Goal: Find specific page/section: Find specific page/section

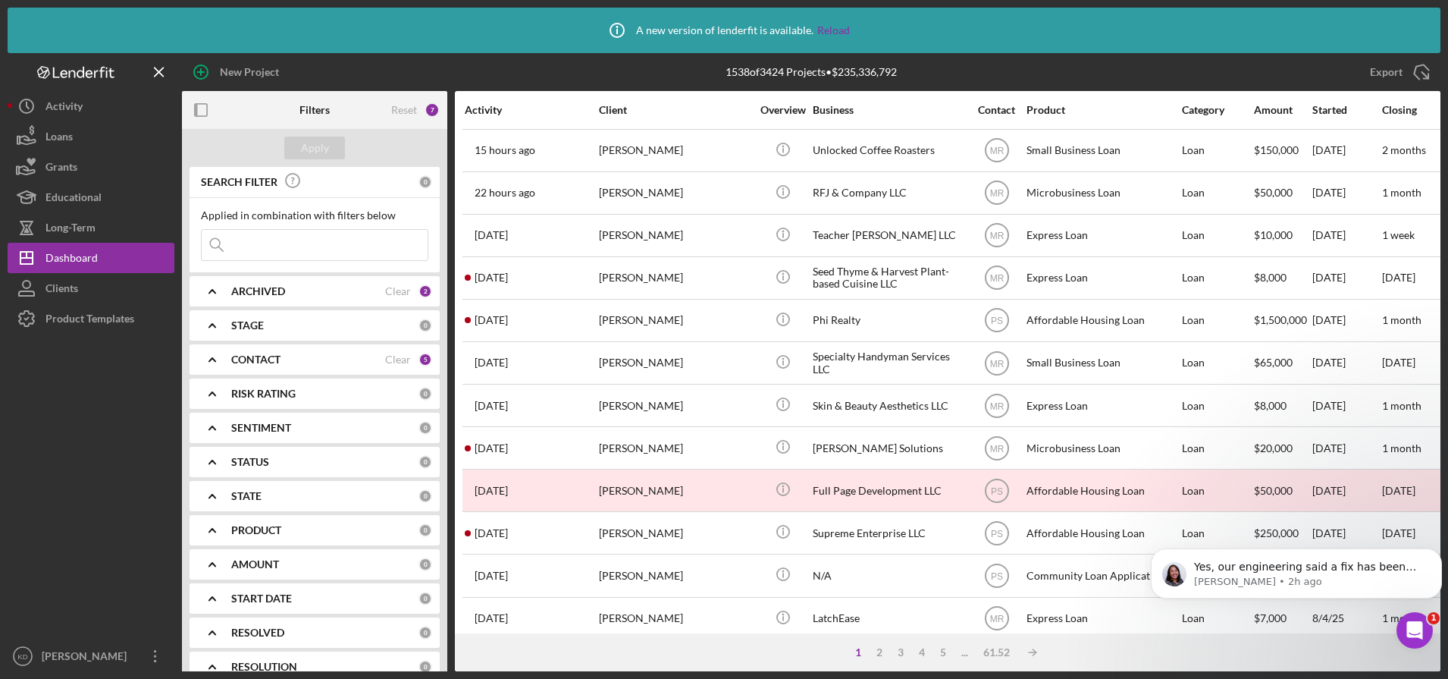
scroll to position [701, 0]
click at [829, 29] on link "Reload" at bounding box center [833, 30] width 33 height 12
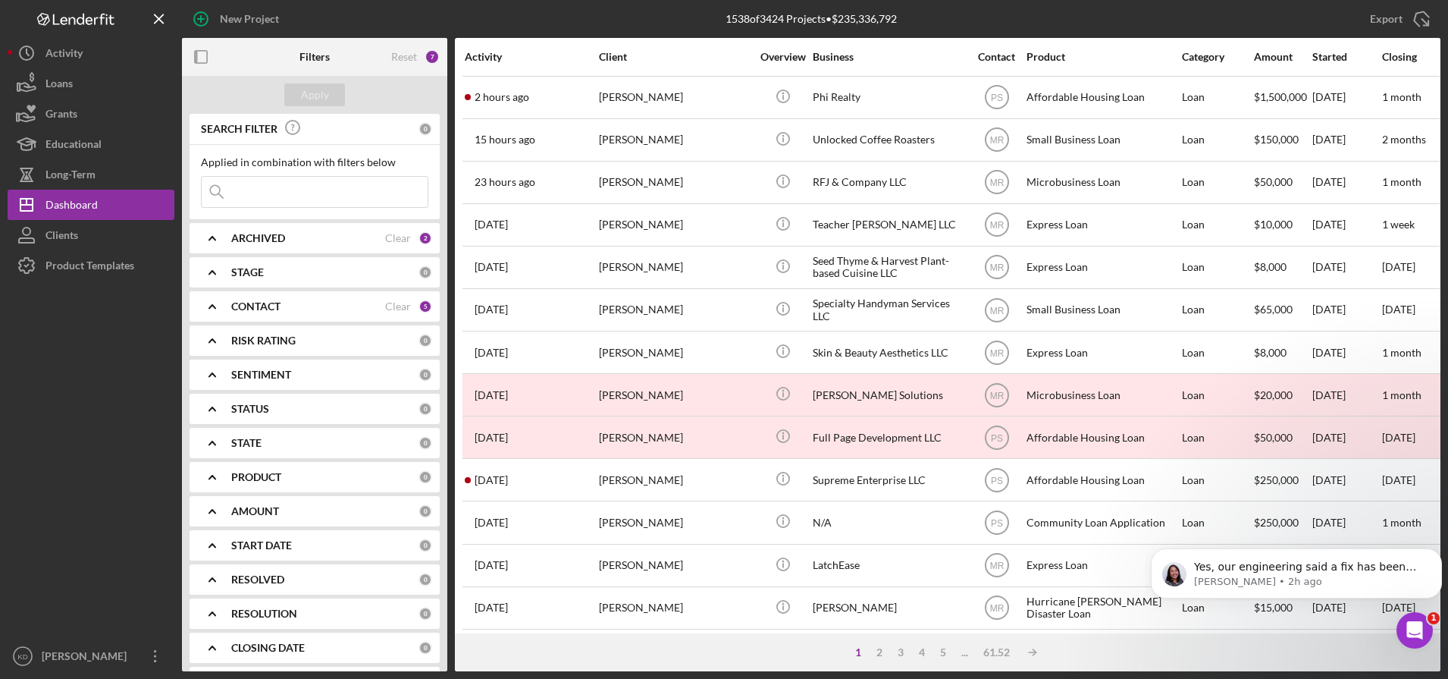
click at [334, 180] on input at bounding box center [315, 192] width 226 height 30
click at [328, 233] on div "ARCHIVED" at bounding box center [308, 238] width 154 height 12
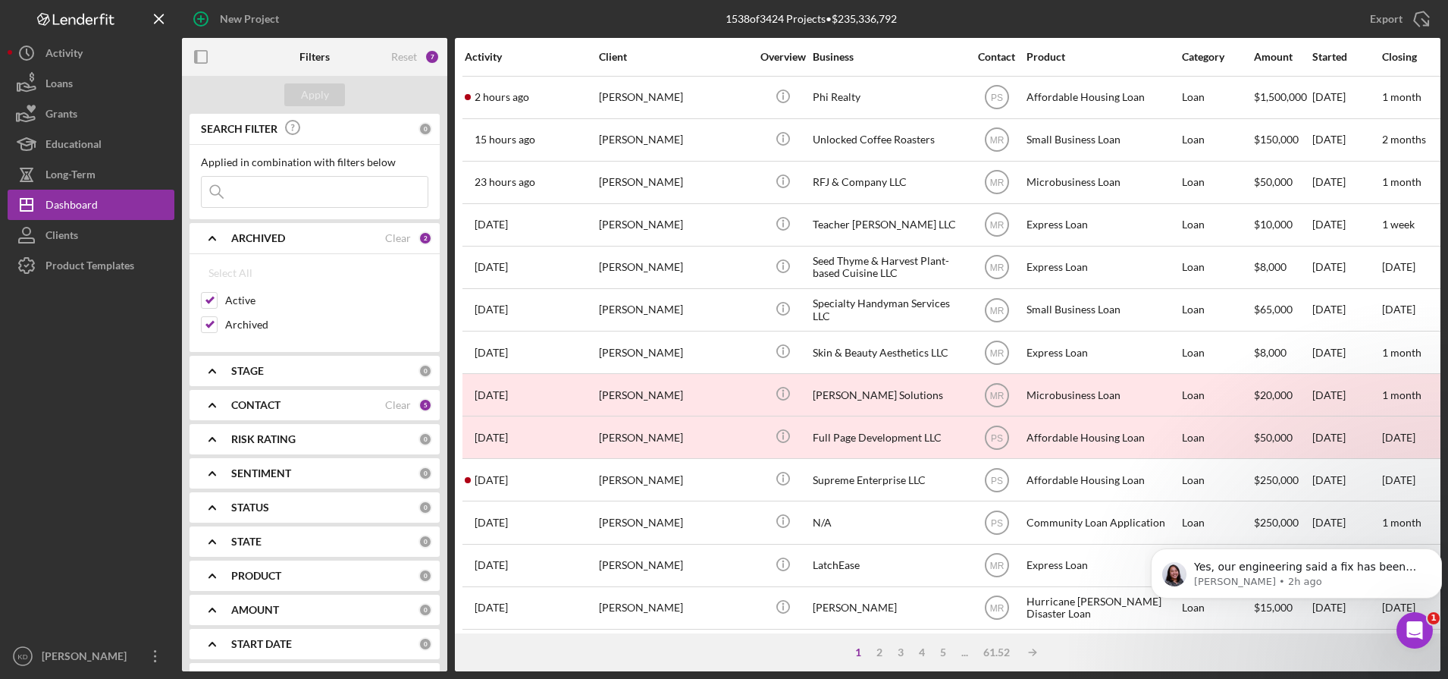
click at [318, 186] on input at bounding box center [315, 192] width 226 height 30
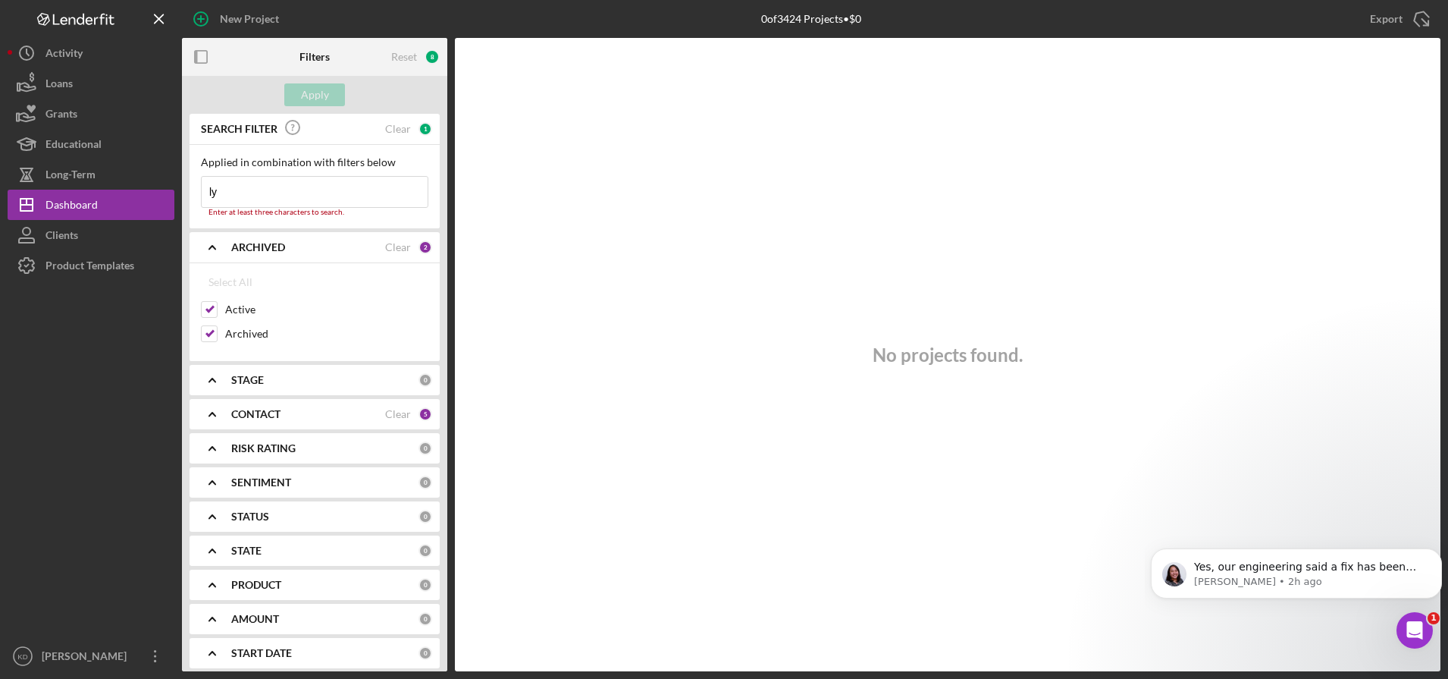
type input "l"
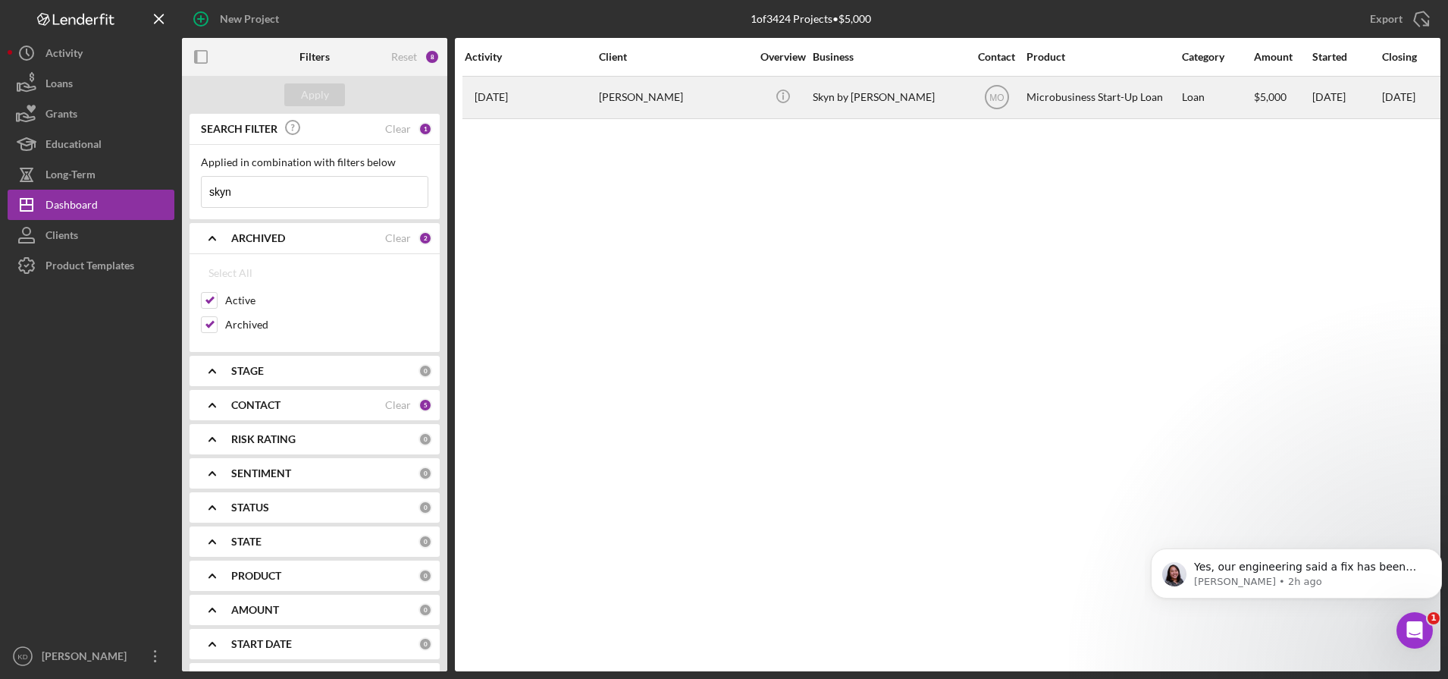
type input "skyn"
click at [674, 99] on div "Lynya’h Caldwell" at bounding box center [675, 97] width 152 height 40
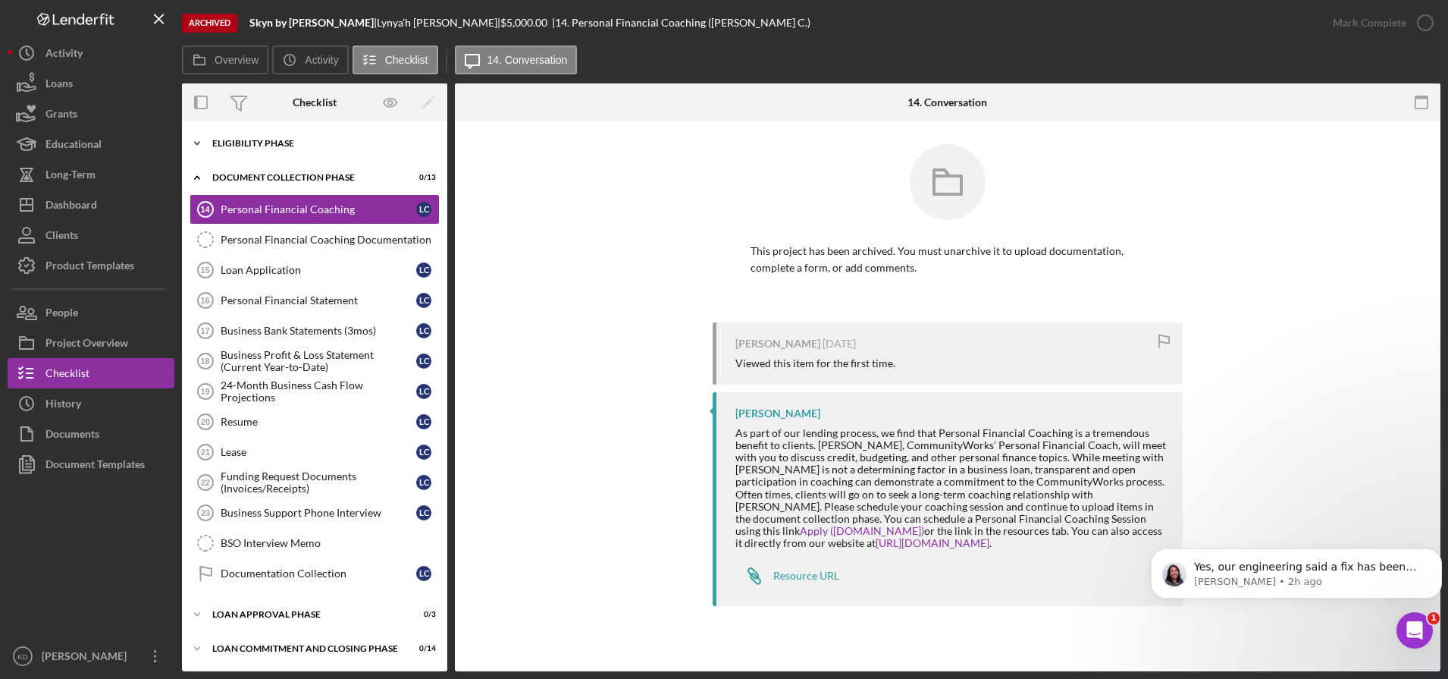
click at [303, 146] on div "Eligibility Phase" at bounding box center [320, 143] width 216 height 9
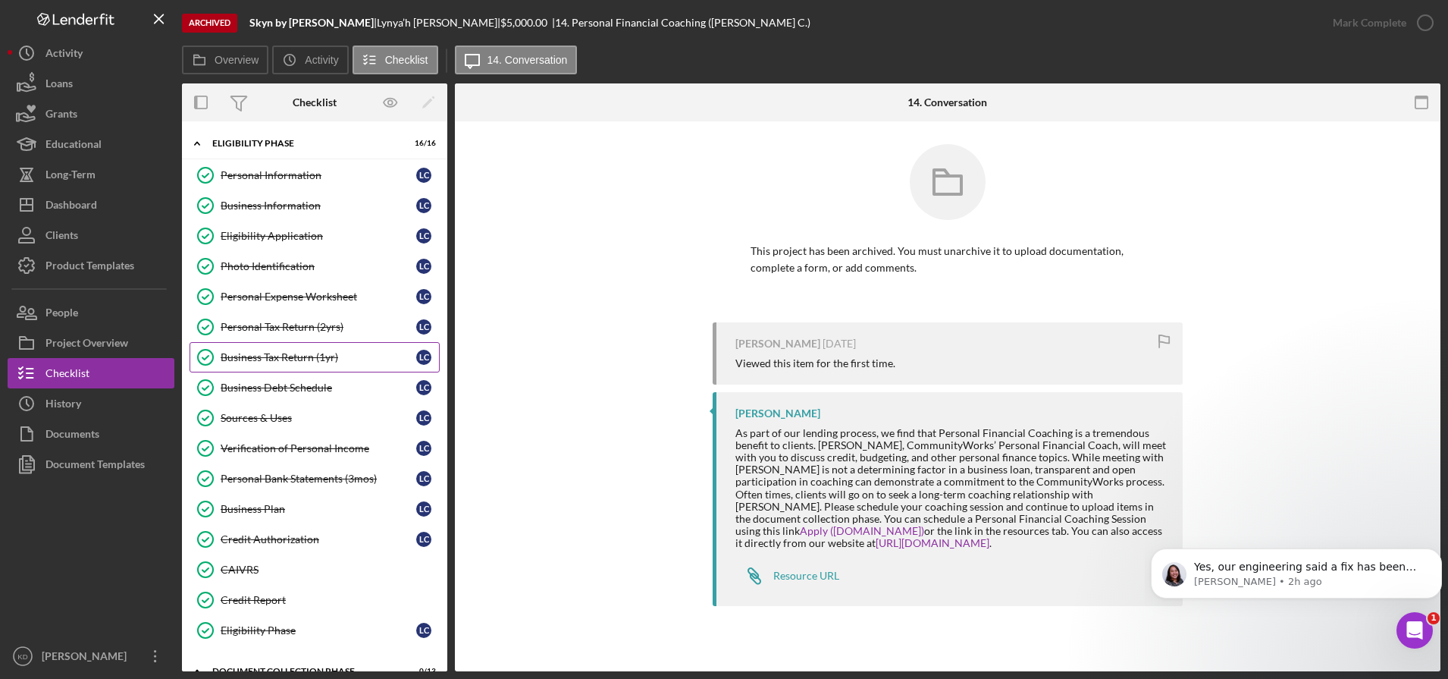
click at [324, 357] on div "Business Tax Return (1yr)" at bounding box center [319, 357] width 196 height 12
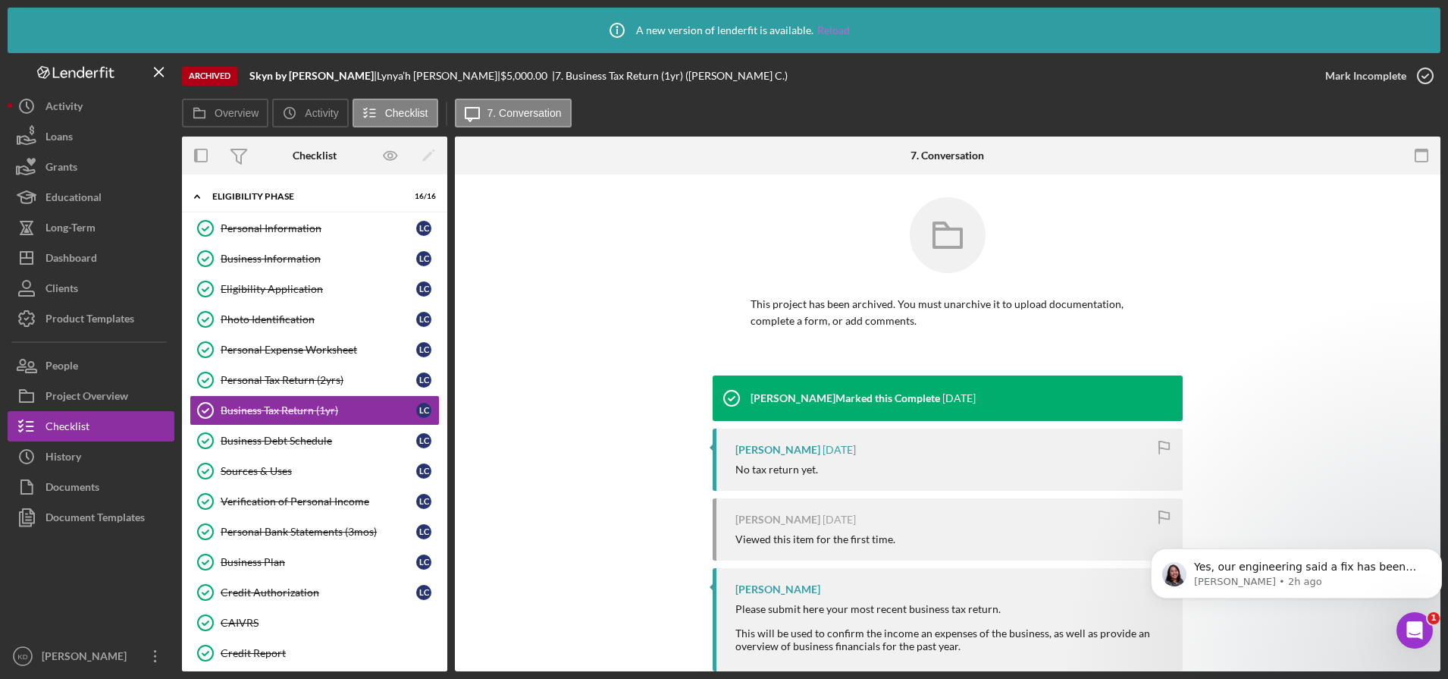
click at [822, 27] on link "Reload" at bounding box center [833, 30] width 33 height 12
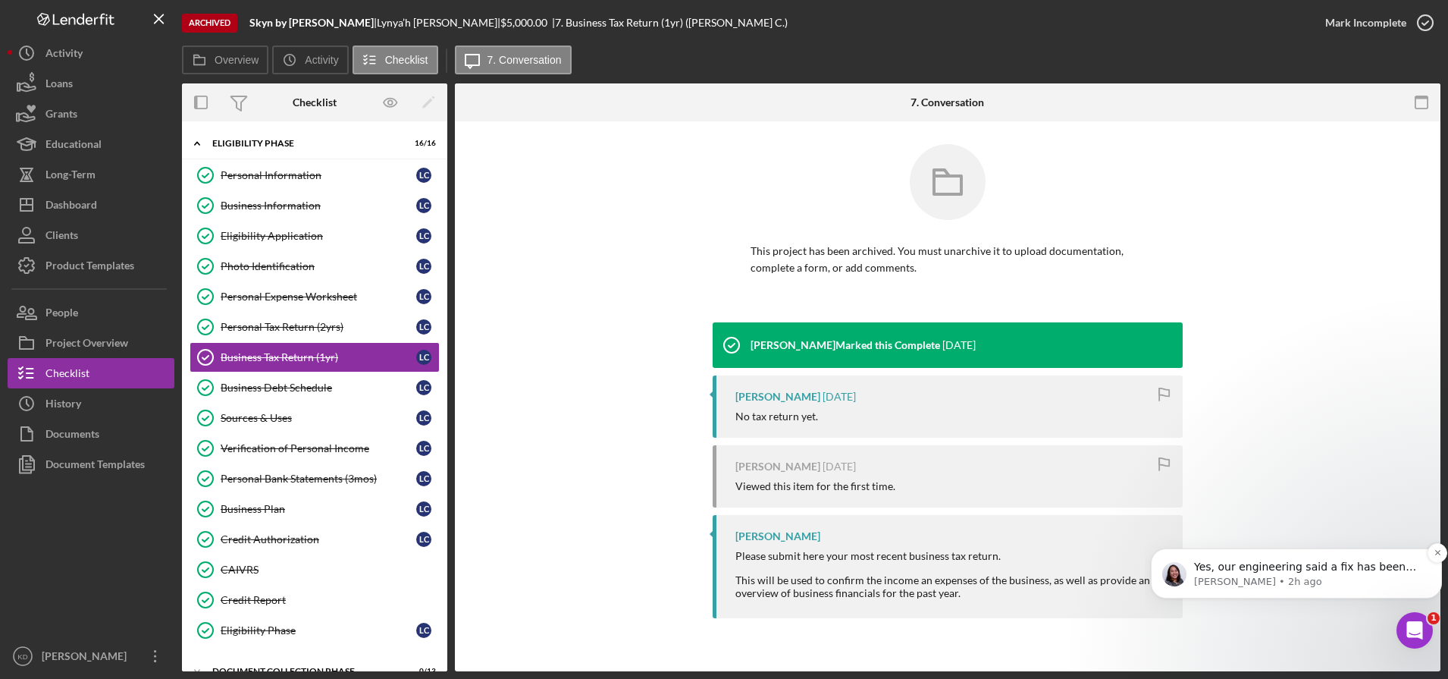
click at [1290, 577] on p "Christina • 2h ago" at bounding box center [1308, 582] width 229 height 14
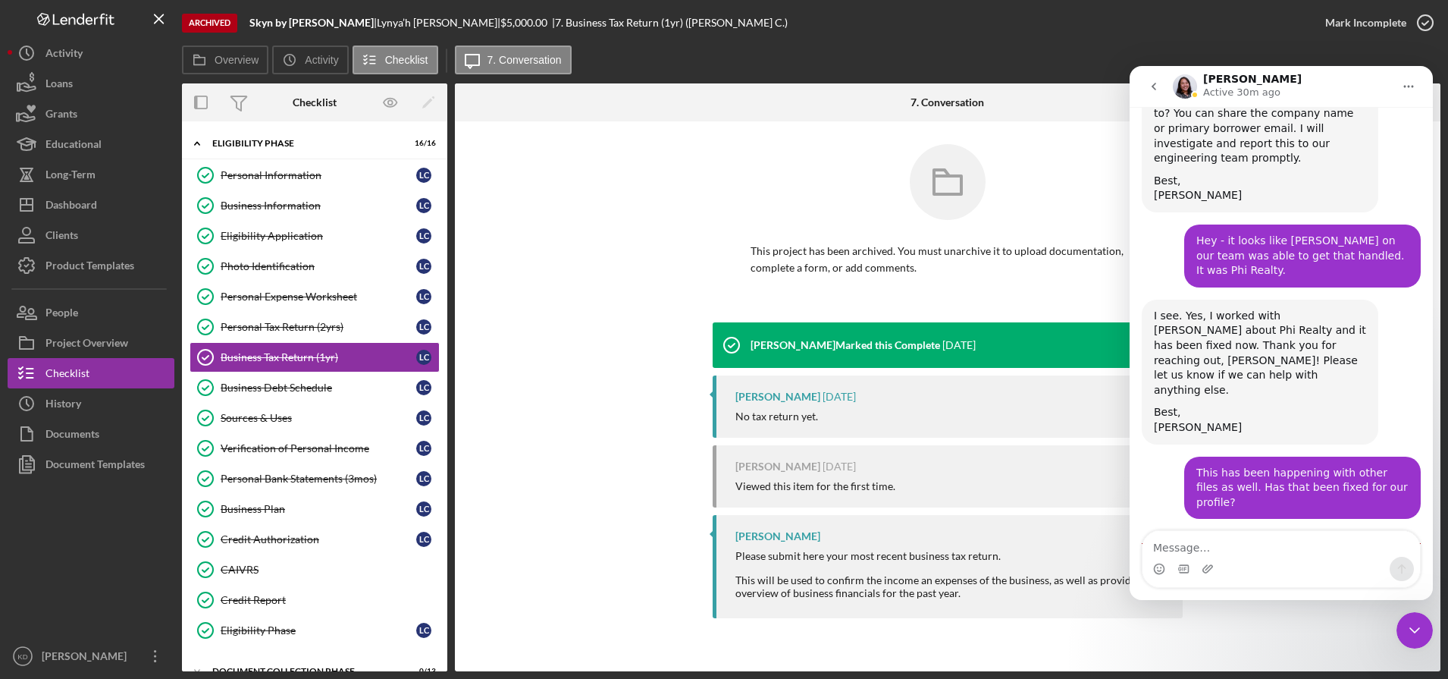
scroll to position [726, 0]
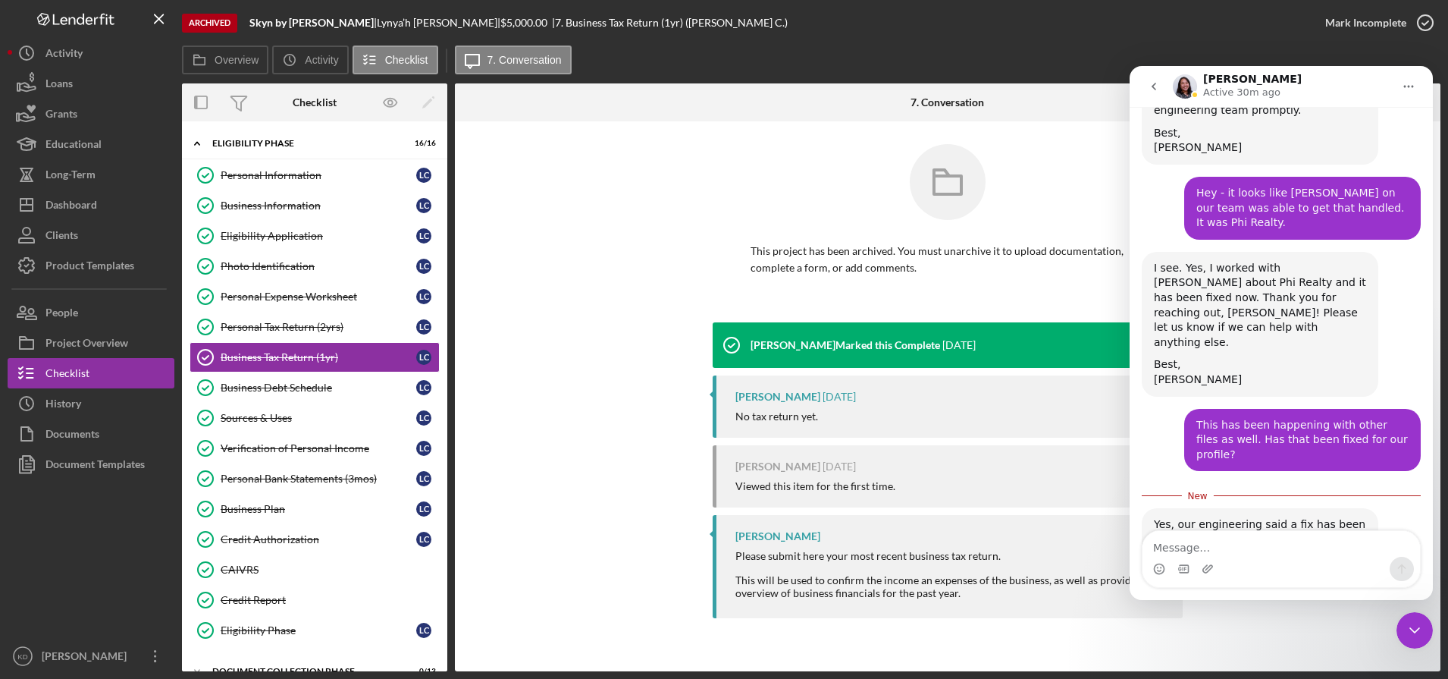
click at [640, 298] on div "This project has been archived. You must unarchive it to upload documentation, …" at bounding box center [948, 233] width 940 height 178
click at [1415, 624] on icon "Close Intercom Messenger" at bounding box center [1415, 630] width 18 height 18
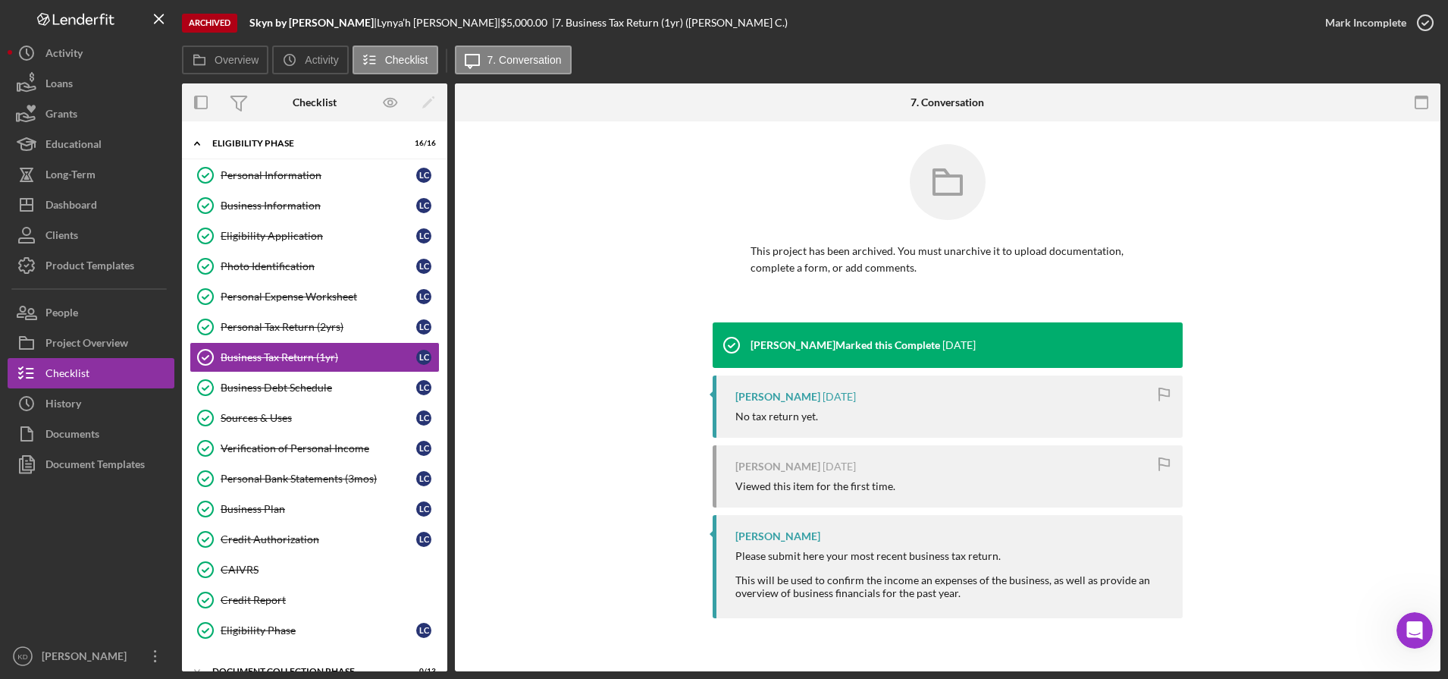
scroll to position [701, 0]
click at [110, 218] on button "Icon/Dashboard Dashboard" at bounding box center [91, 205] width 167 height 30
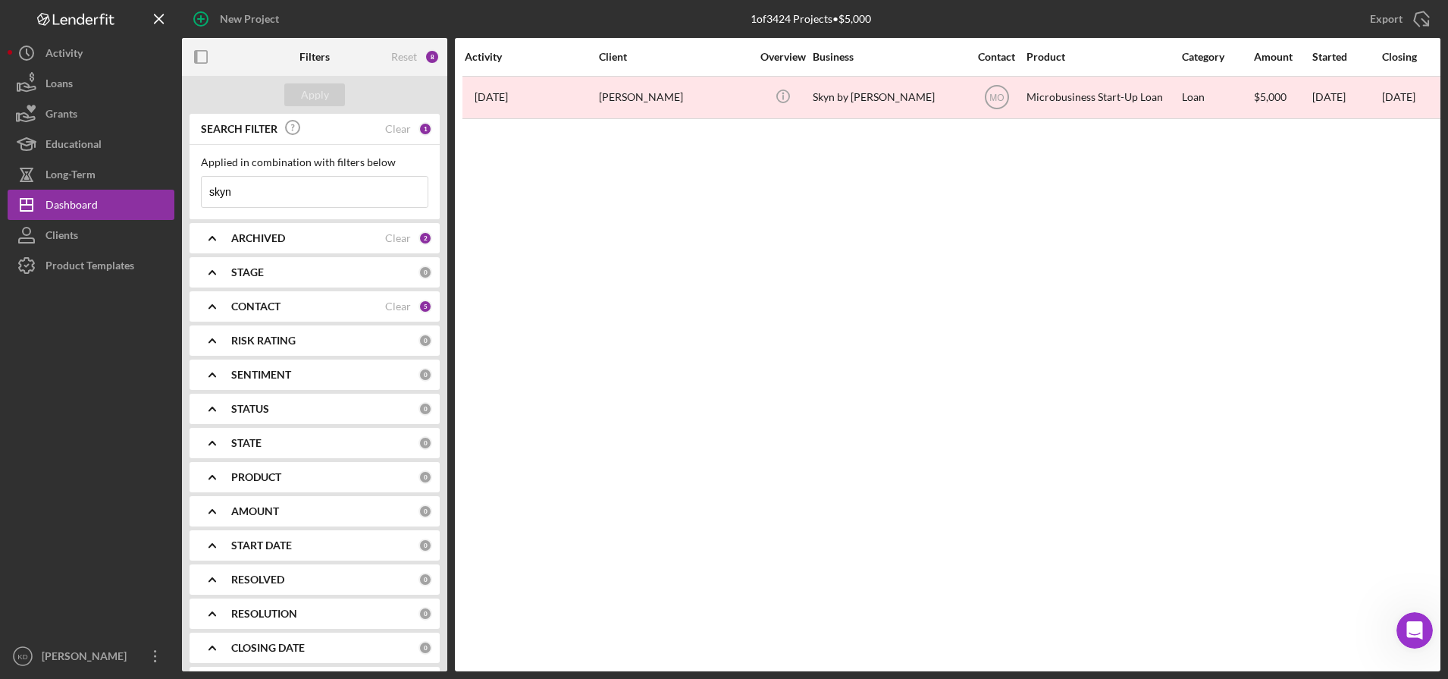
click at [308, 199] on input "skyn" at bounding box center [315, 192] width 226 height 30
click at [293, 240] on div "ARCHIVED" at bounding box center [308, 238] width 154 height 12
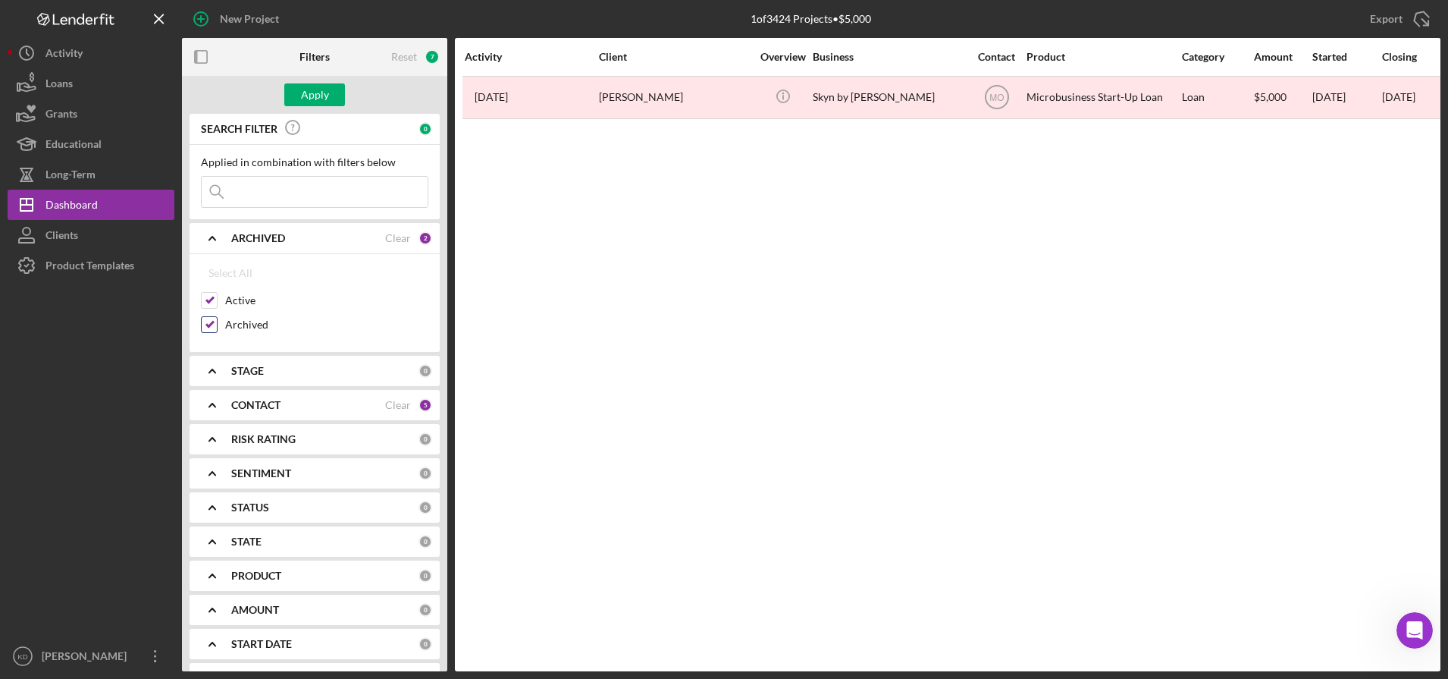
click at [209, 323] on input "Archived" at bounding box center [209, 324] width 15 height 15
checkbox input "false"
click at [331, 91] on button "Apply" at bounding box center [314, 94] width 61 height 23
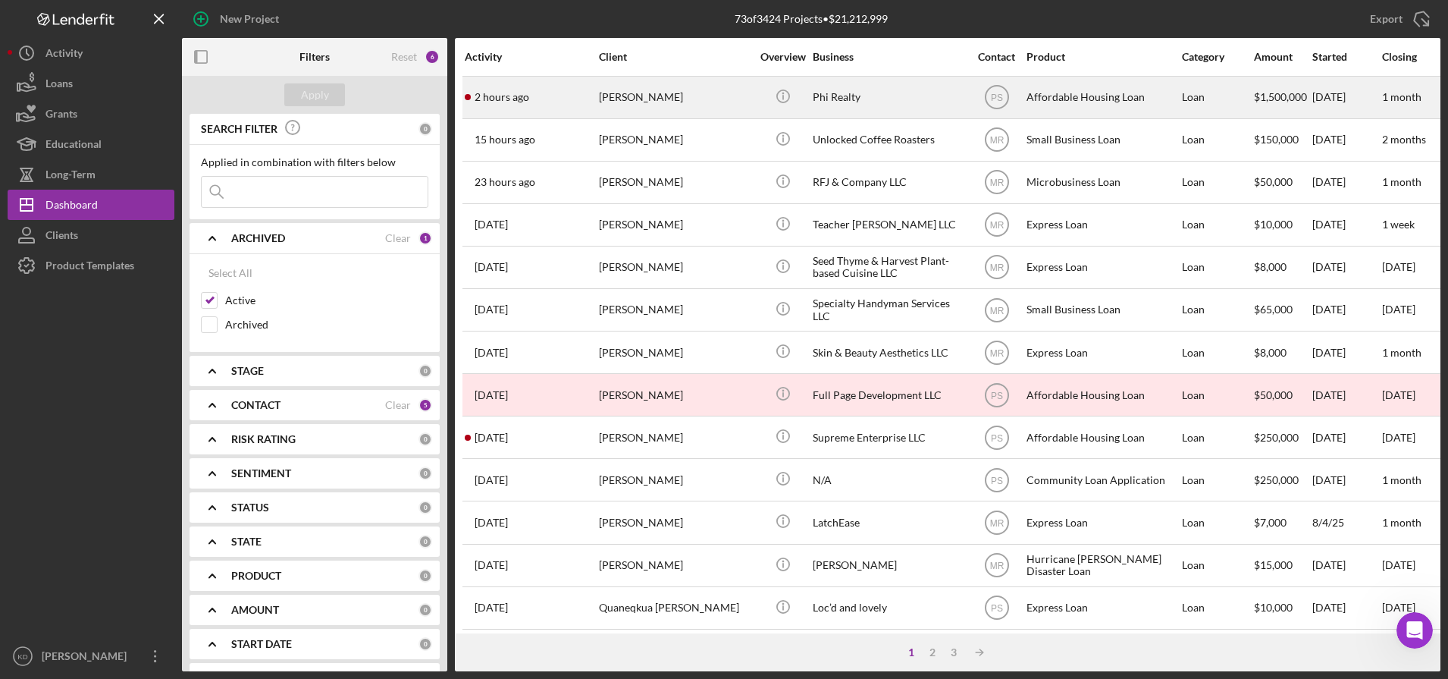
click at [657, 105] on div "[PERSON_NAME]" at bounding box center [675, 97] width 152 height 40
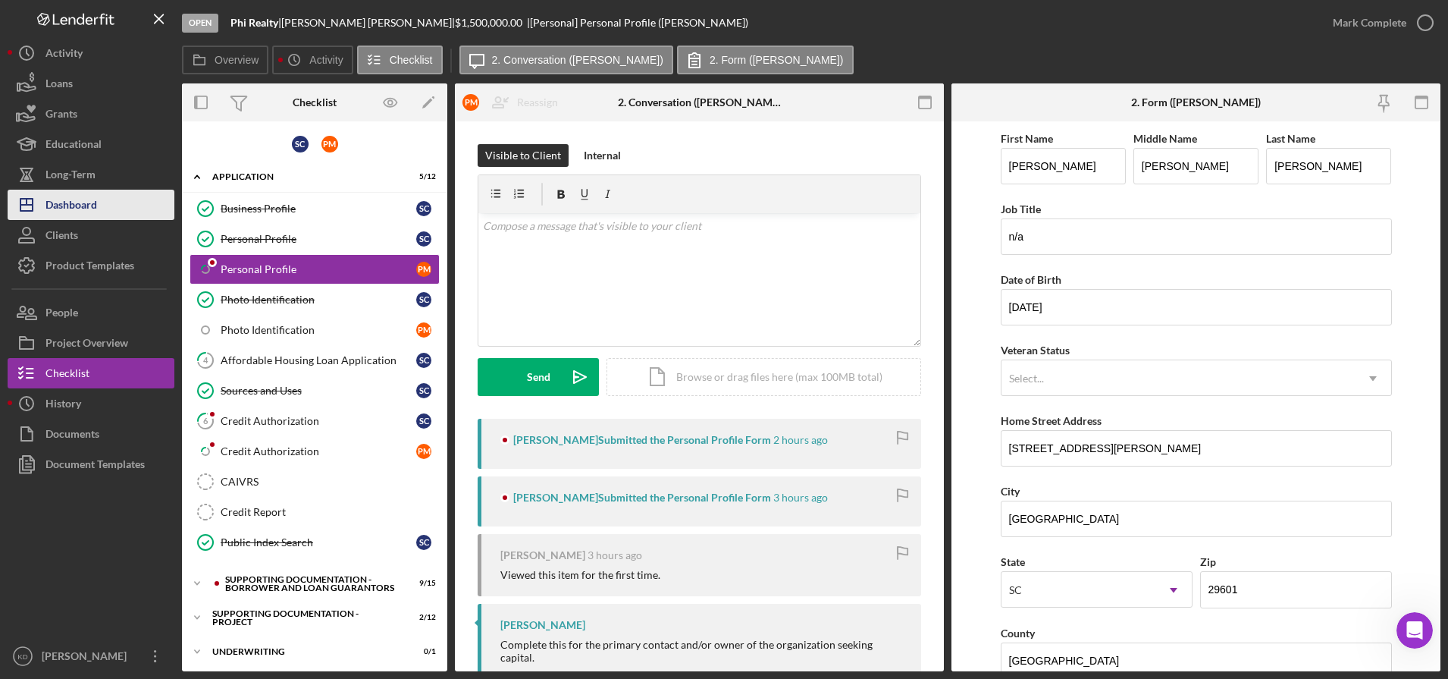
click at [115, 202] on button "Icon/Dashboard Dashboard" at bounding box center [91, 205] width 167 height 30
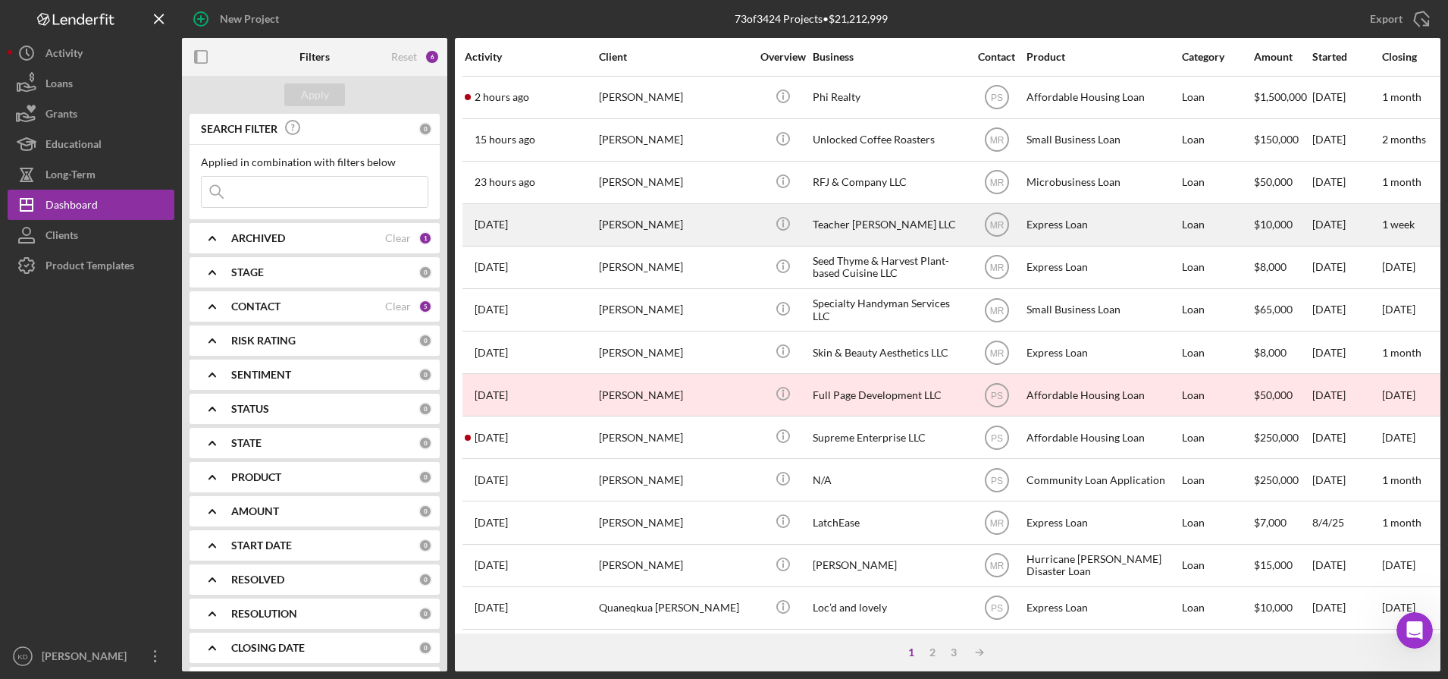
click at [662, 232] on div "[PERSON_NAME]" at bounding box center [675, 225] width 152 height 40
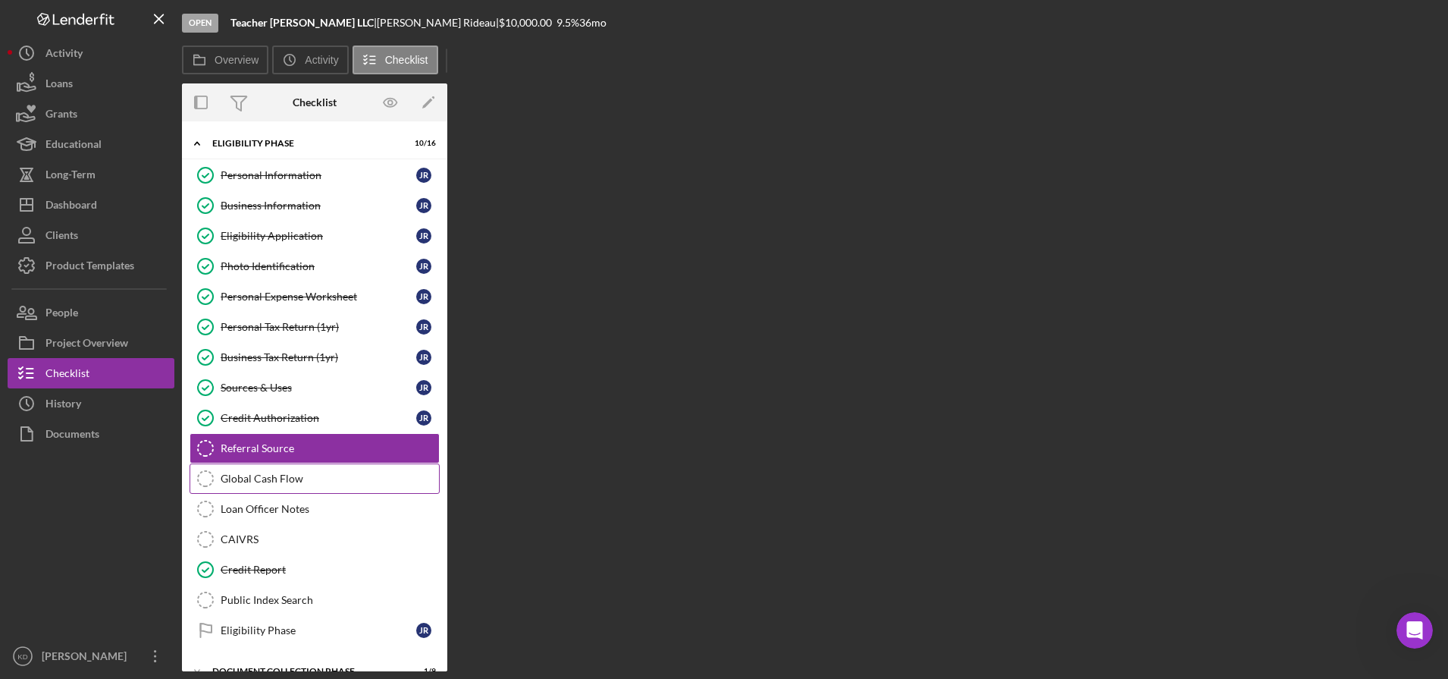
scroll to position [52, 0]
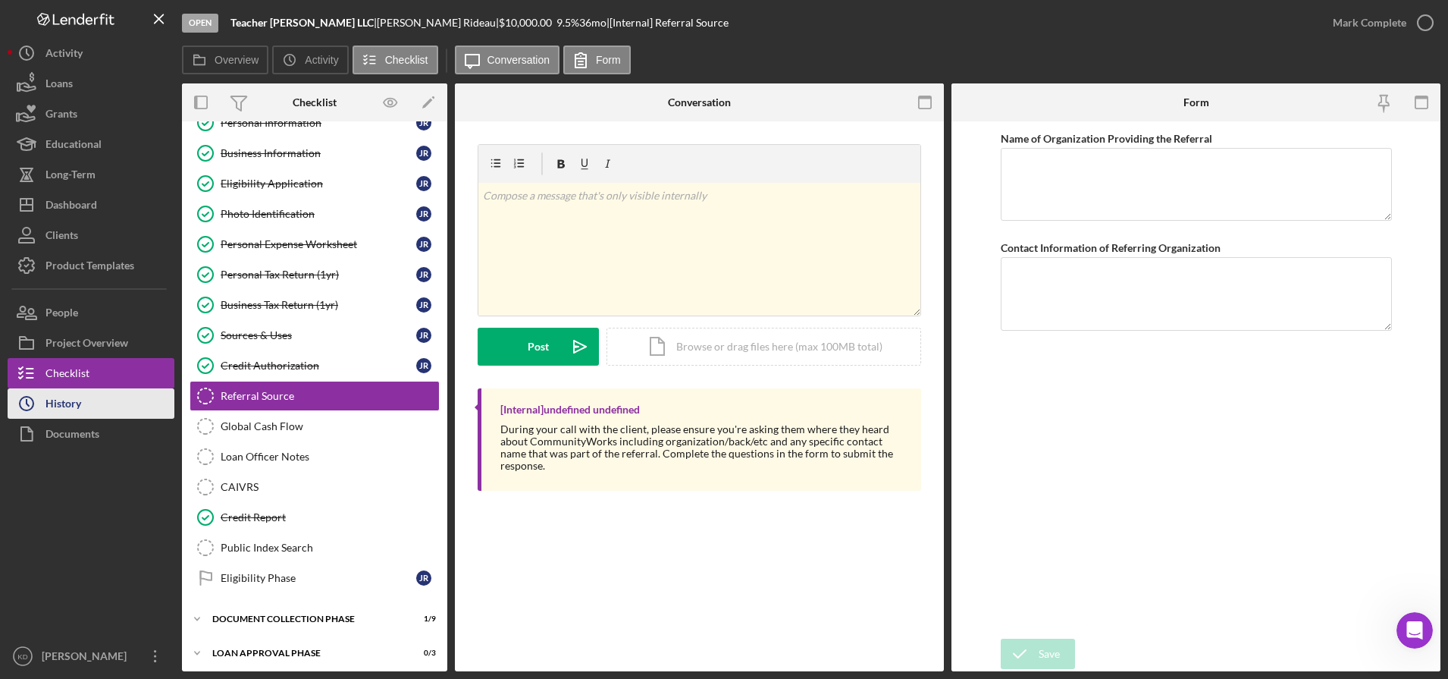
click at [99, 400] on button "Icon/History History" at bounding box center [91, 403] width 167 height 30
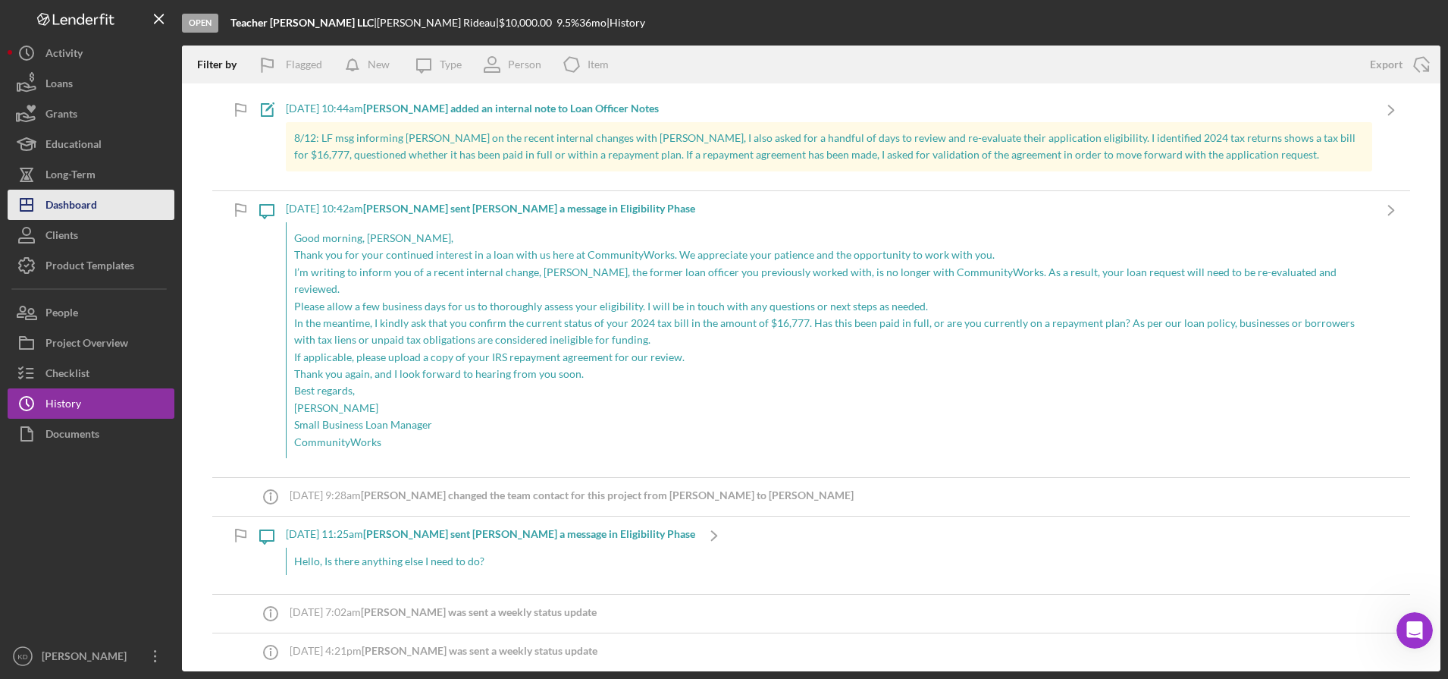
click at [166, 198] on button "Icon/Dashboard Dashboard" at bounding box center [91, 205] width 167 height 30
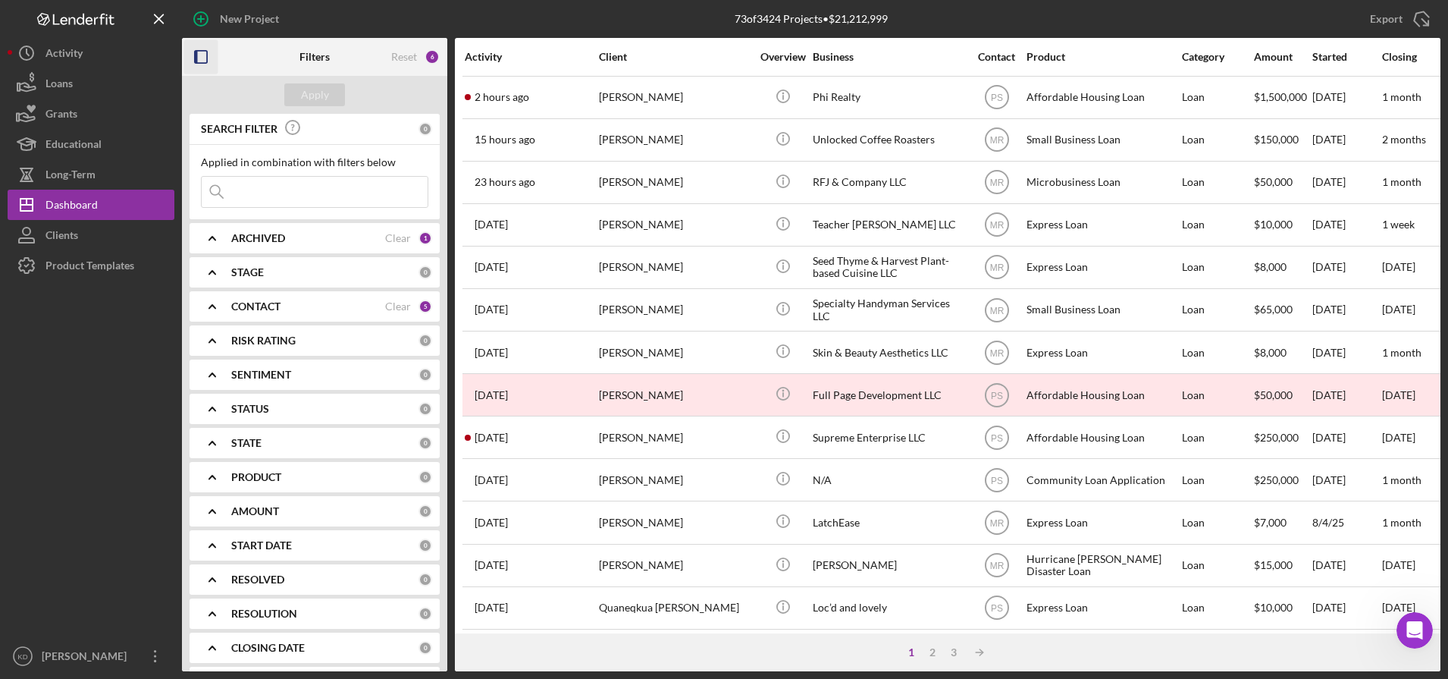
click at [202, 51] on rect "button" at bounding box center [201, 57] width 12 height 12
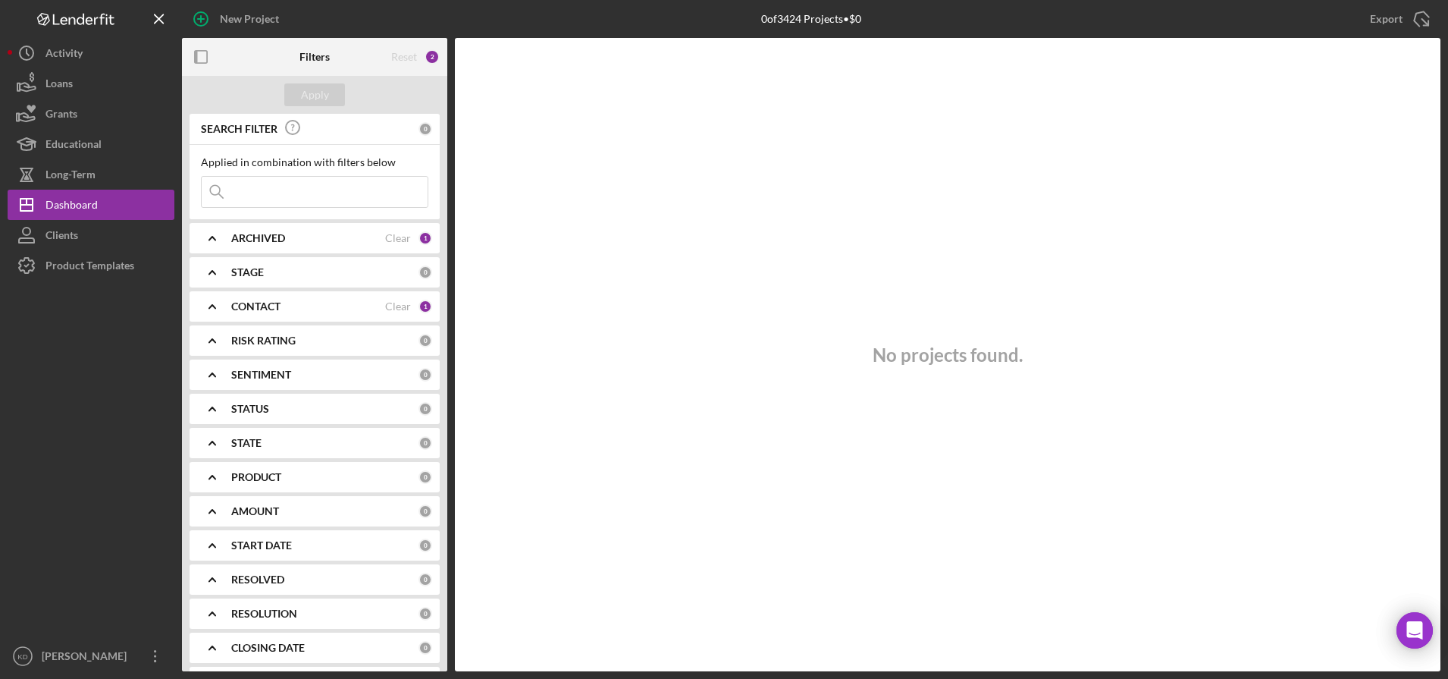
click at [276, 194] on input at bounding box center [315, 192] width 226 height 30
click at [308, 234] on div "ARCHIVED" at bounding box center [308, 238] width 154 height 12
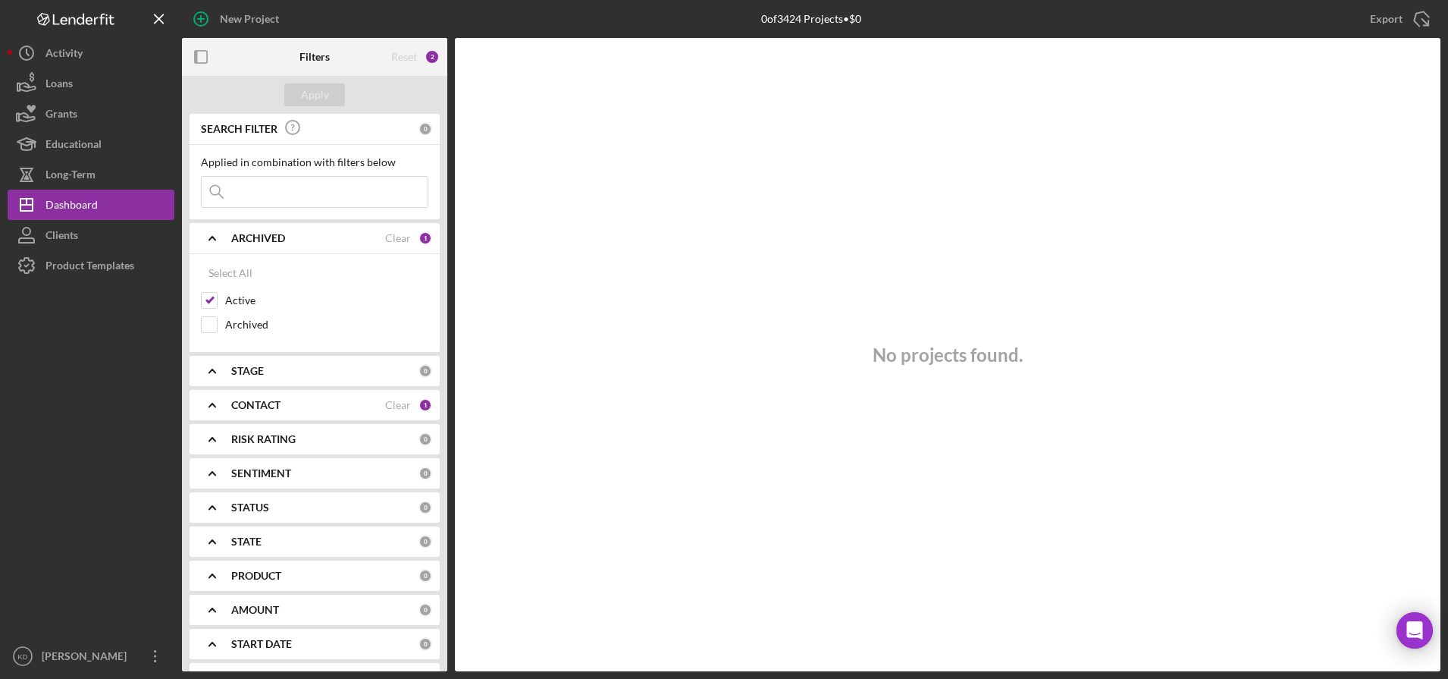
click at [308, 234] on div "ARCHIVED" at bounding box center [308, 238] width 154 height 12
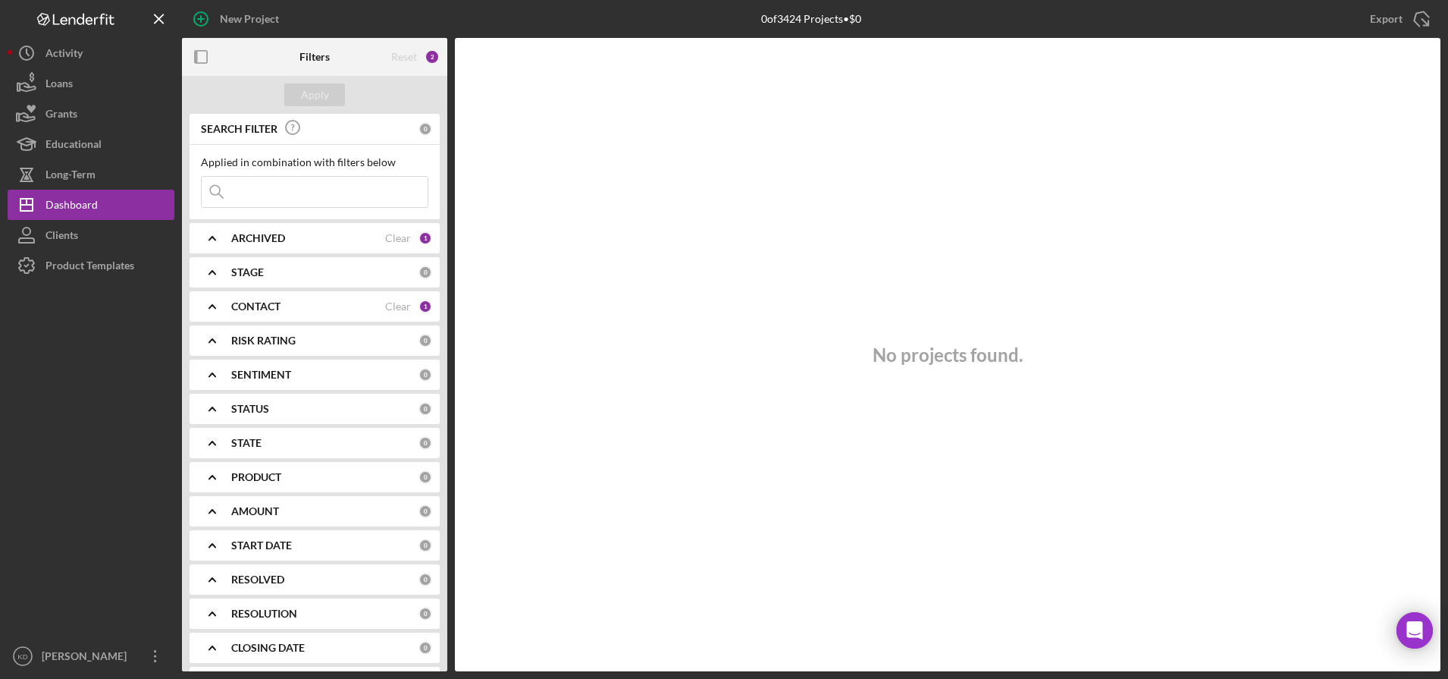
click at [334, 308] on div "CONTACT" at bounding box center [308, 306] width 154 height 12
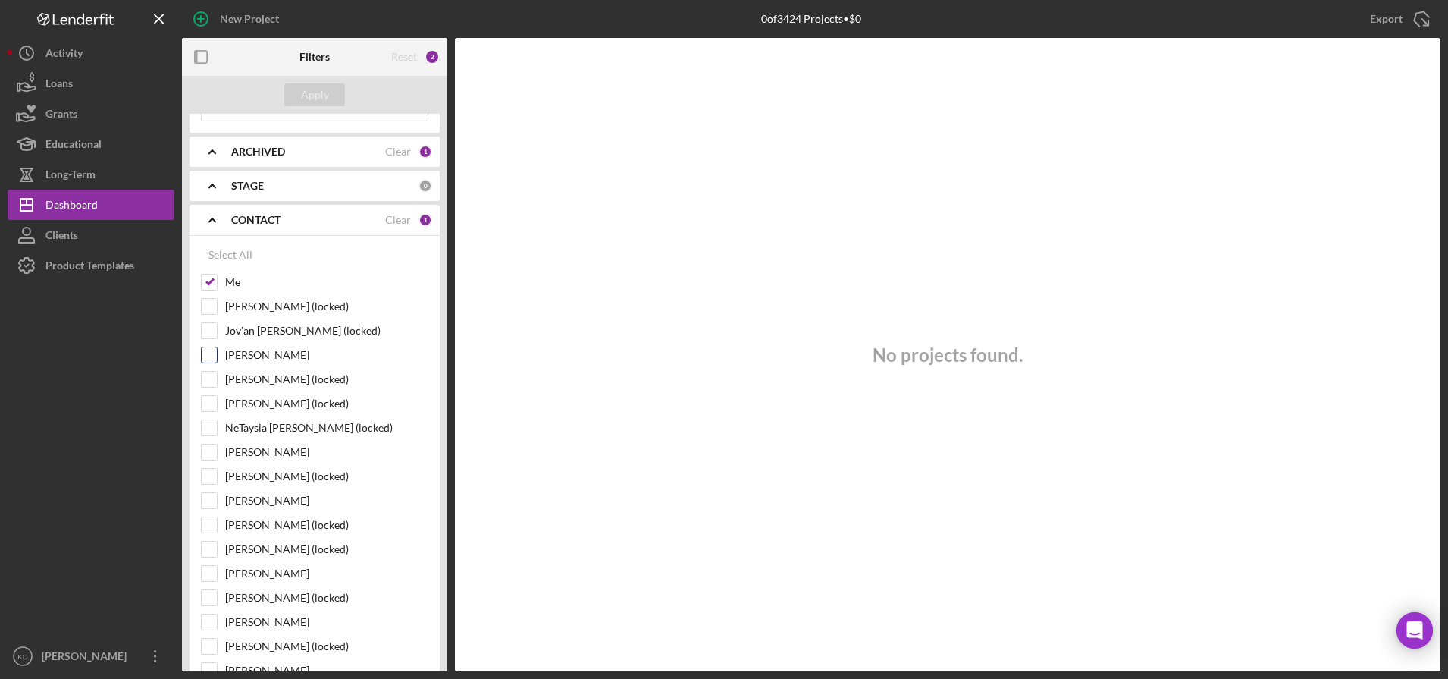
scroll to position [160, 0]
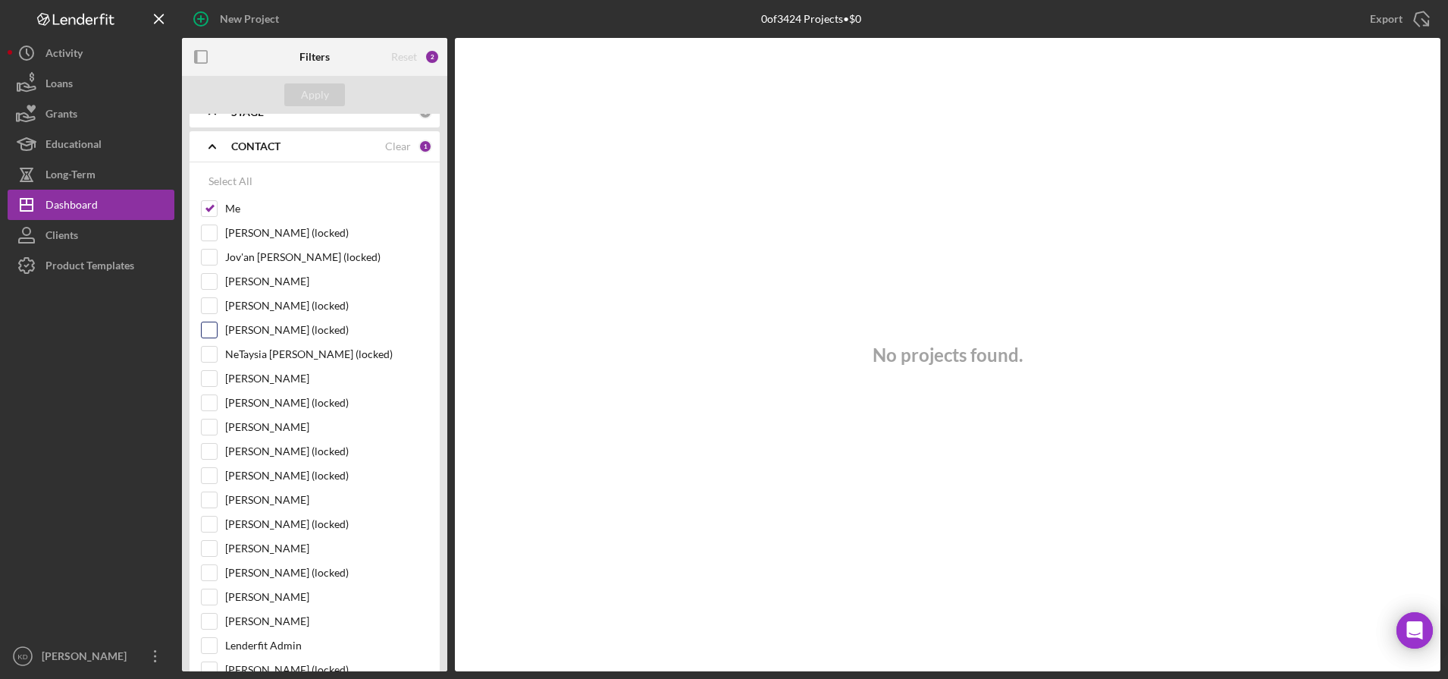
click at [212, 331] on input "Miguel Ortiz-Aldana (locked)" at bounding box center [209, 329] width 15 height 15
checkbox input "true"
click at [210, 453] on input "Philicia Sweeney (locked)" at bounding box center [209, 451] width 15 height 15
checkbox input "true"
click at [215, 498] on input "[PERSON_NAME]" at bounding box center [209, 499] width 15 height 15
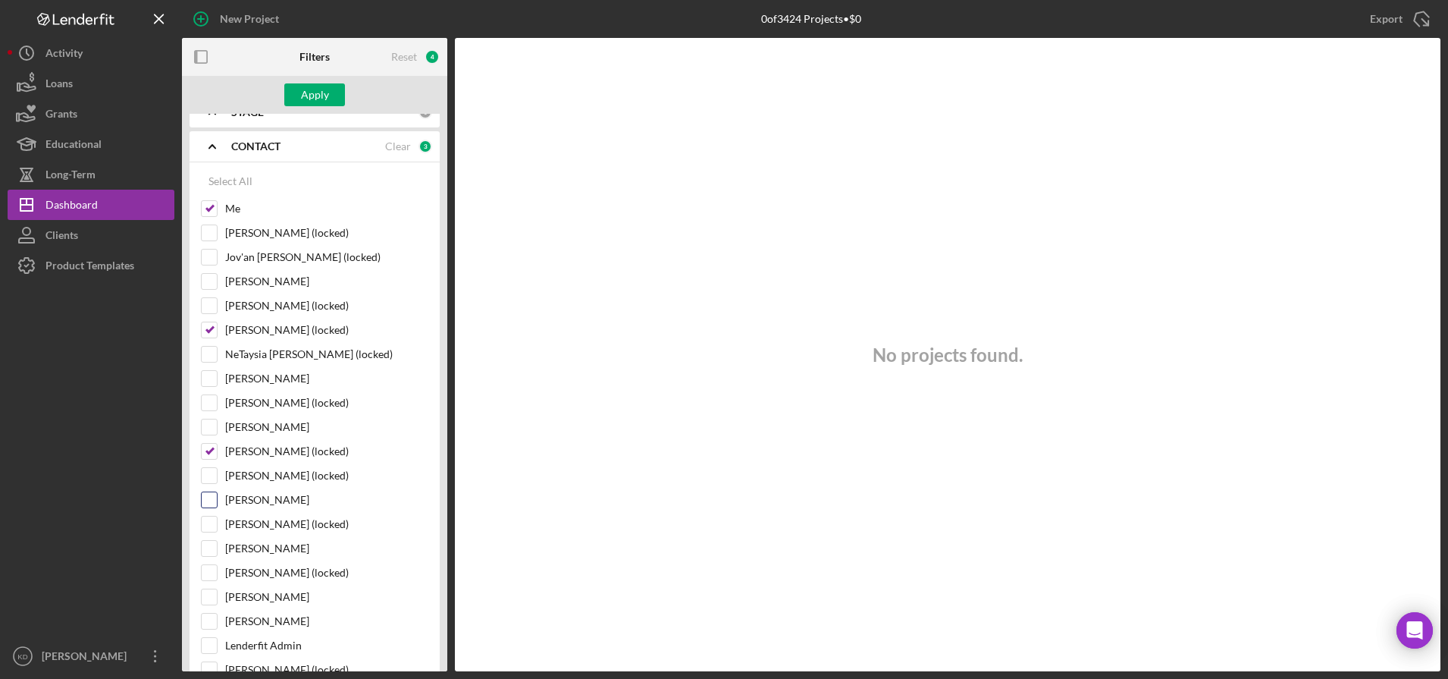
checkbox input "true"
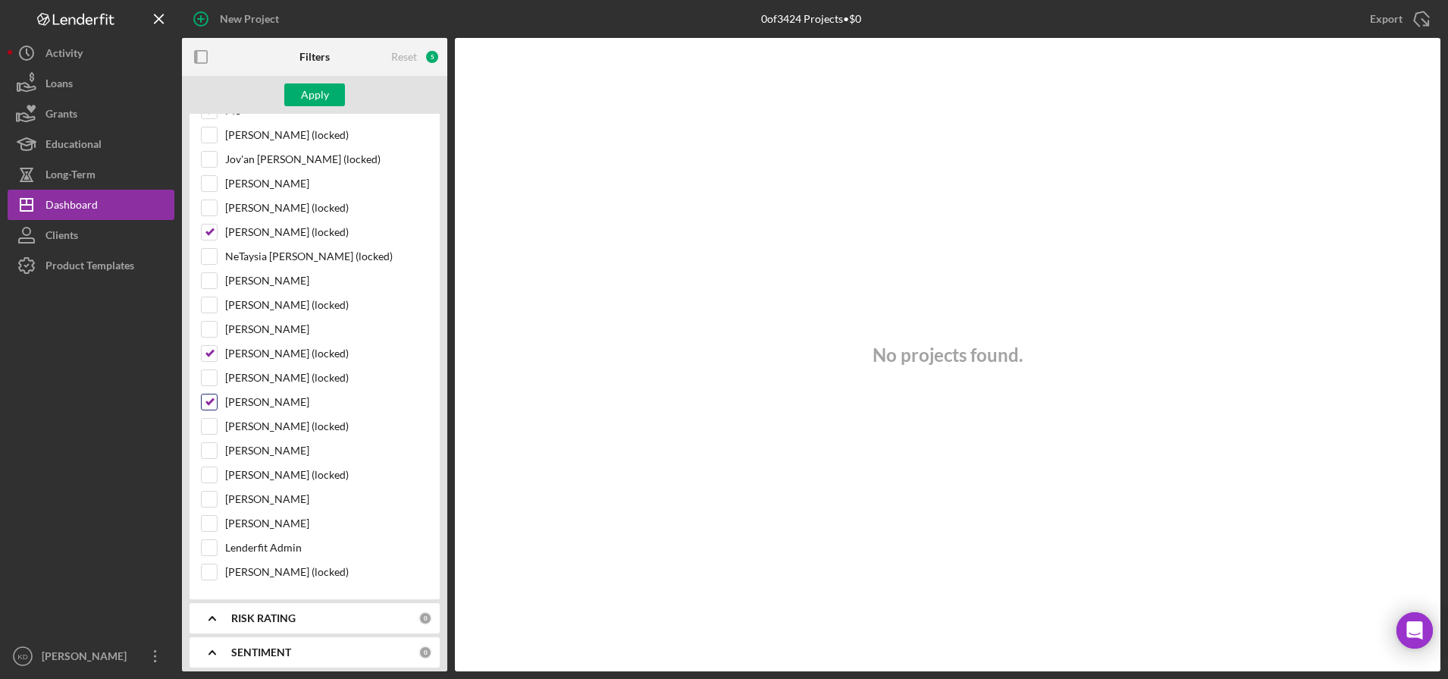
scroll to position [260, 0]
click at [215, 491] on input "Paul Schmitt" at bounding box center [209, 496] width 15 height 15
checkbox input "true"
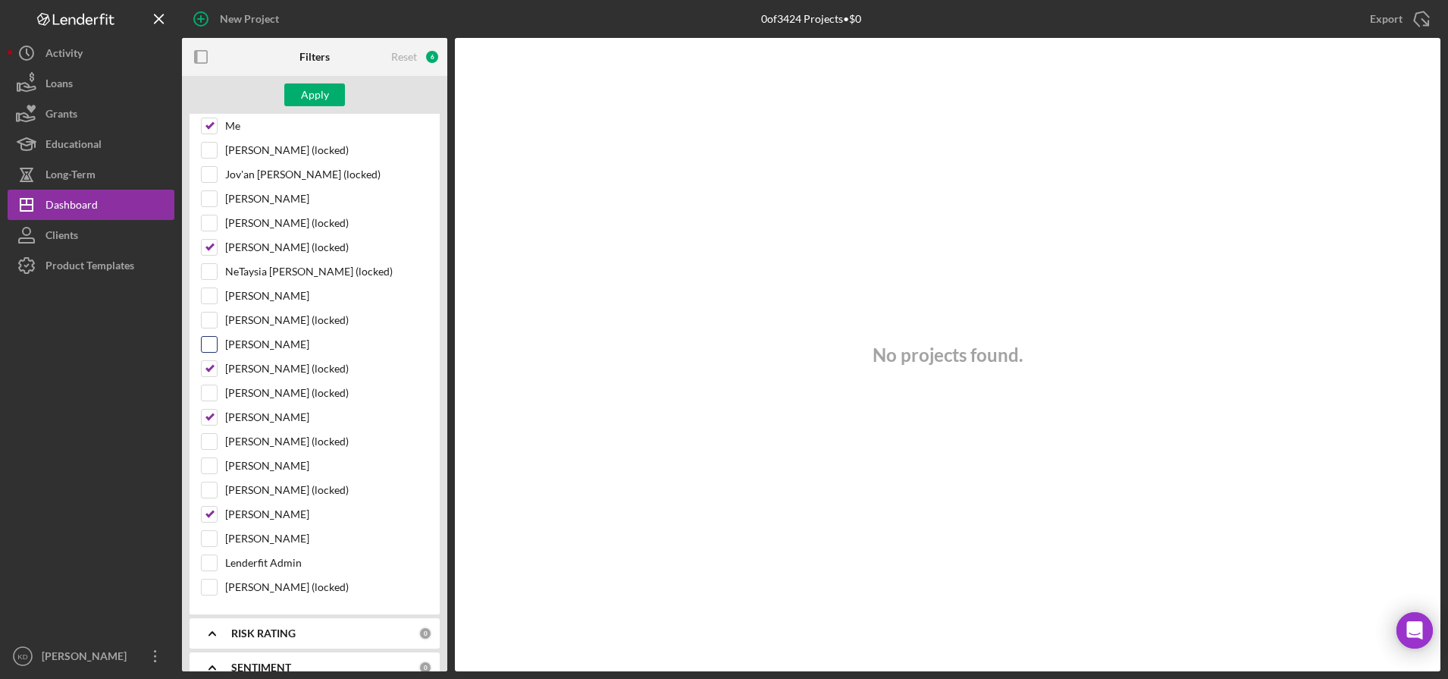
scroll to position [242, 0]
click at [207, 306] on div "Edris Tucker" at bounding box center [314, 300] width 227 height 24
click at [209, 302] on input "Edris Tucker" at bounding box center [209, 296] width 15 height 15
checkbox input "true"
click at [296, 99] on button "Apply" at bounding box center [314, 94] width 61 height 23
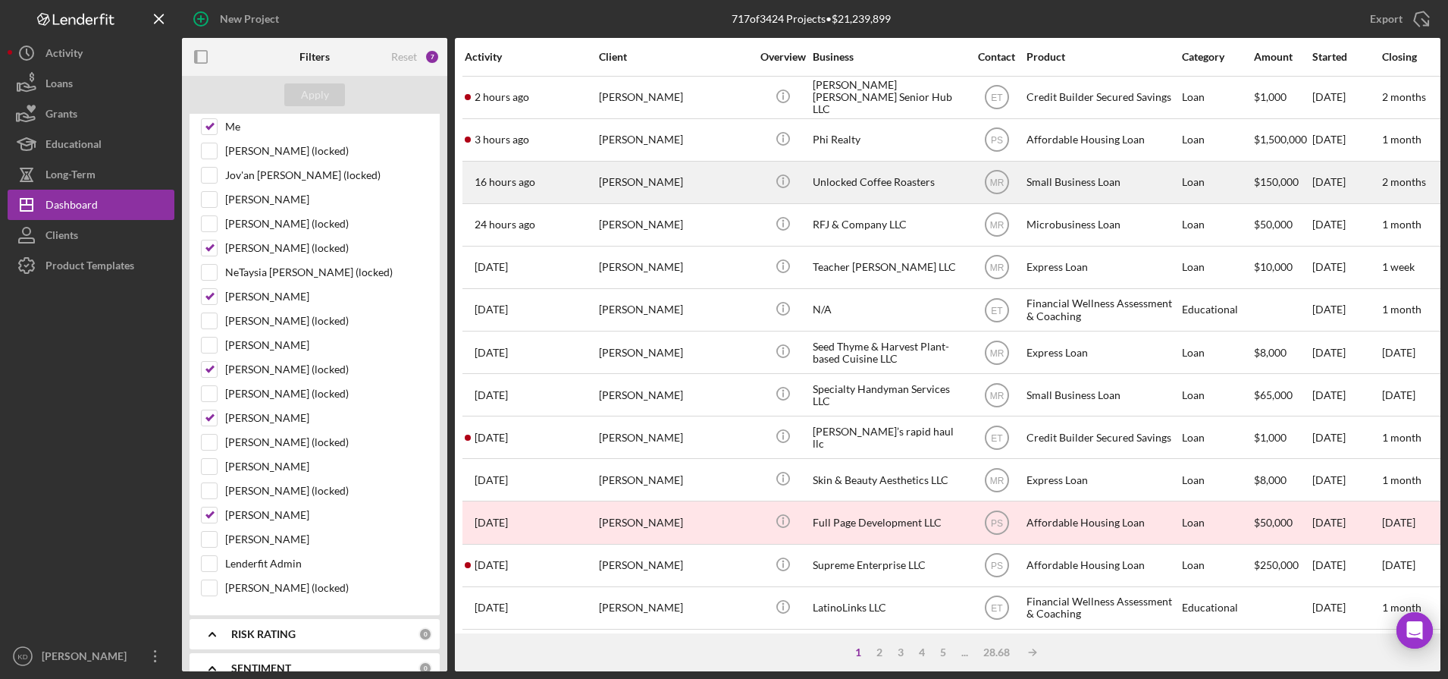
click at [654, 190] on div "[PERSON_NAME]" at bounding box center [675, 182] width 152 height 40
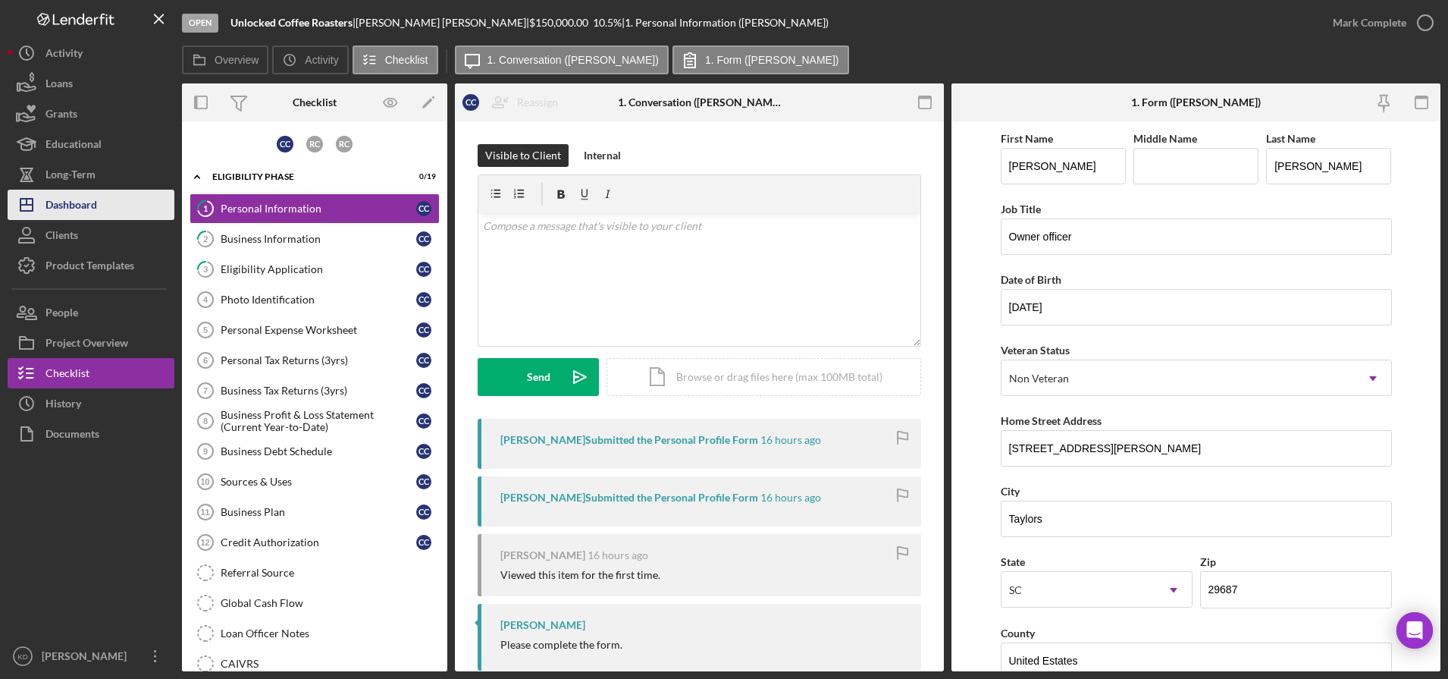
click at [96, 200] on div "Dashboard" at bounding box center [71, 207] width 52 height 34
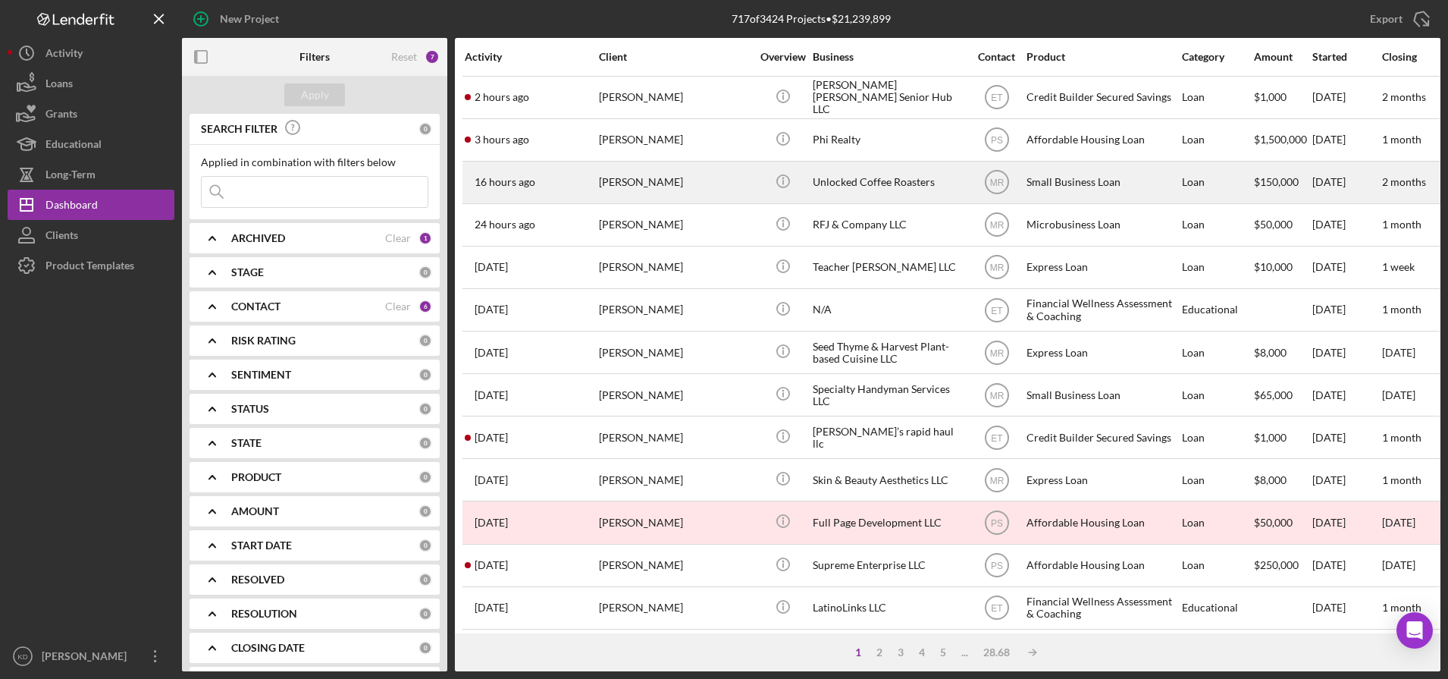
click at [685, 180] on div "[PERSON_NAME]" at bounding box center [675, 182] width 152 height 40
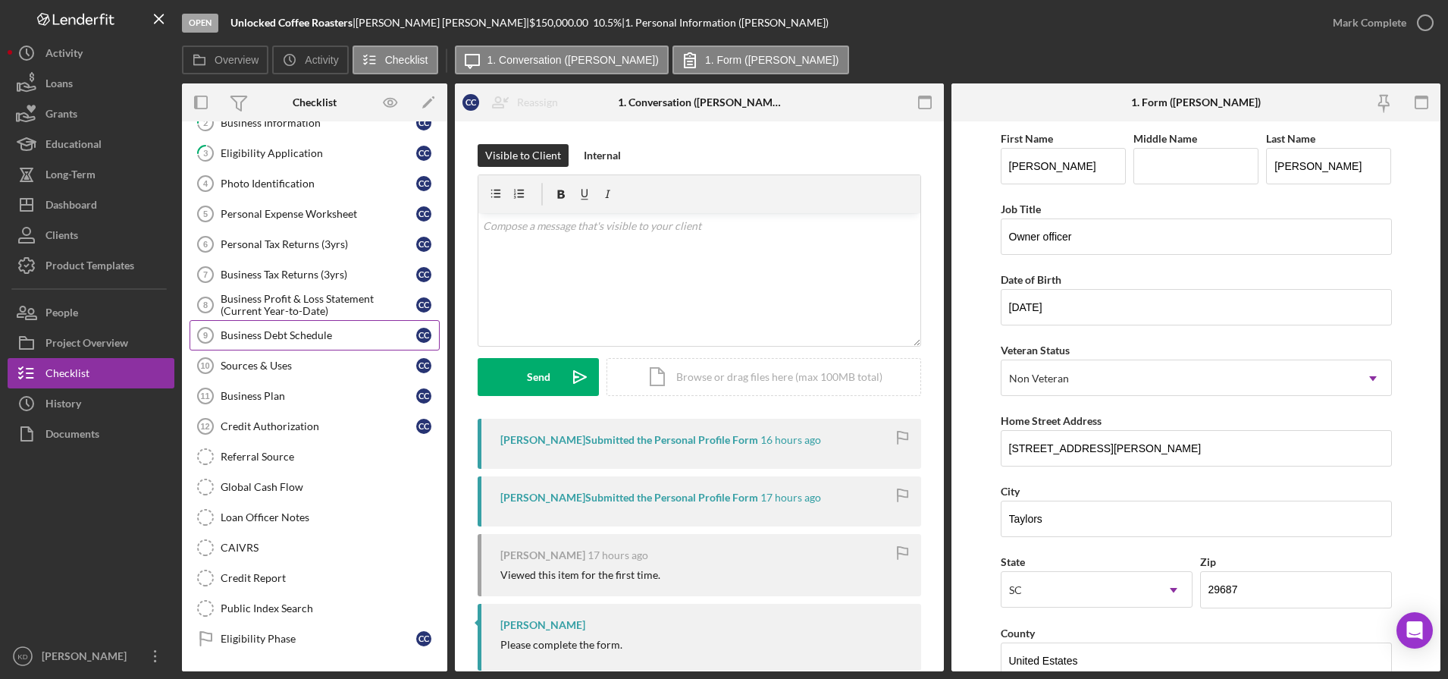
scroll to position [117, 0]
click at [317, 444] on link "Referral Source Referral Source" at bounding box center [315, 455] width 250 height 30
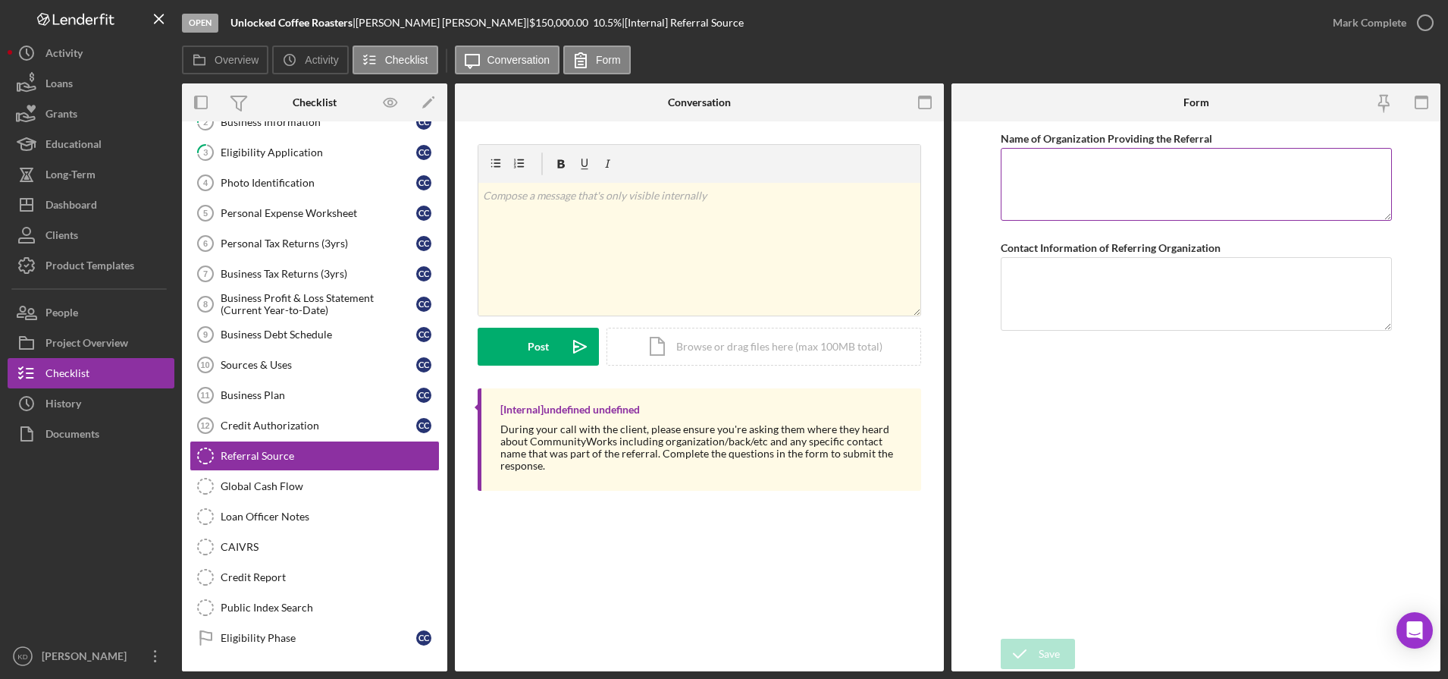
click at [1271, 190] on textarea "Name of Organization Providing the Referral" at bounding box center [1196, 184] width 391 height 73
click at [1165, 271] on textarea "Contact Information of Referring Organization" at bounding box center [1196, 293] width 391 height 73
click at [1132, 199] on textarea "Name of Organization Providing the Referral" at bounding box center [1196, 184] width 391 height 73
click at [1092, 288] on textarea "Contact Information of Referring Organization" at bounding box center [1196, 293] width 391 height 73
click at [80, 205] on div "Dashboard" at bounding box center [71, 207] width 52 height 34
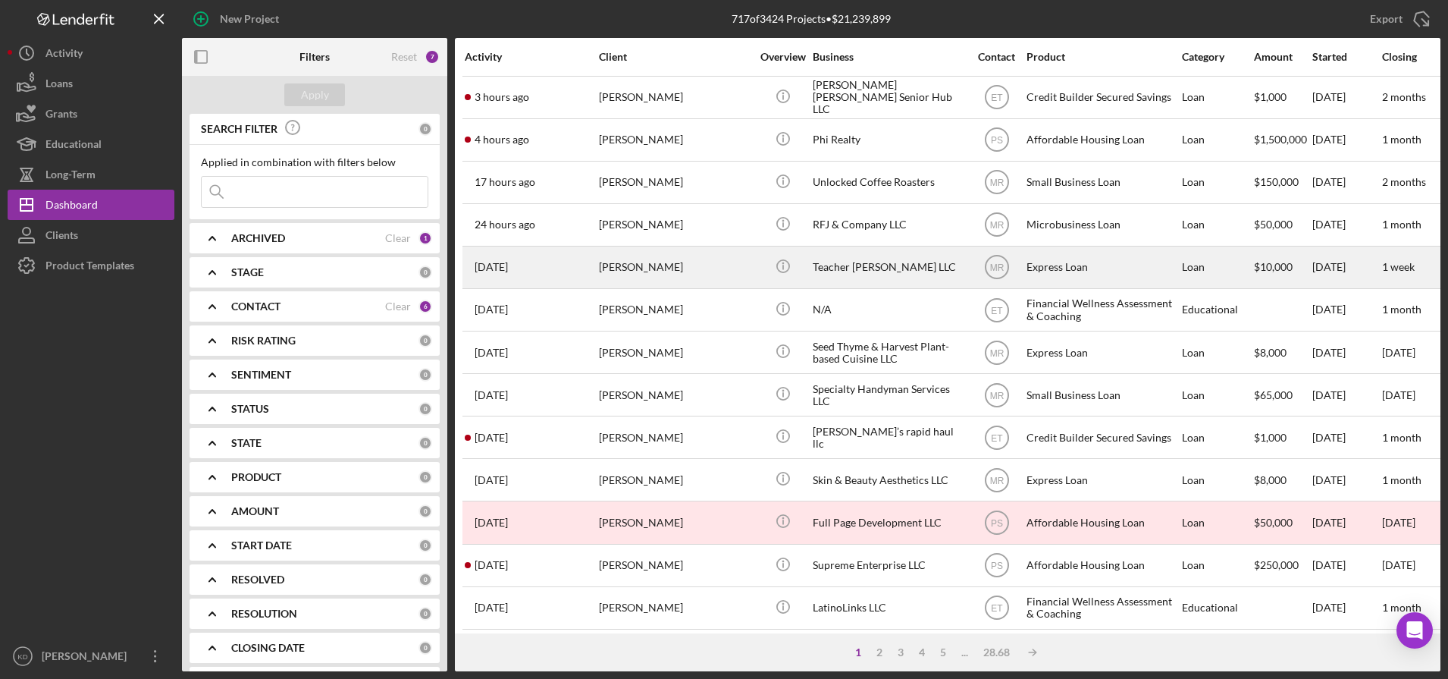
click at [689, 267] on div "[PERSON_NAME]" at bounding box center [675, 267] width 152 height 40
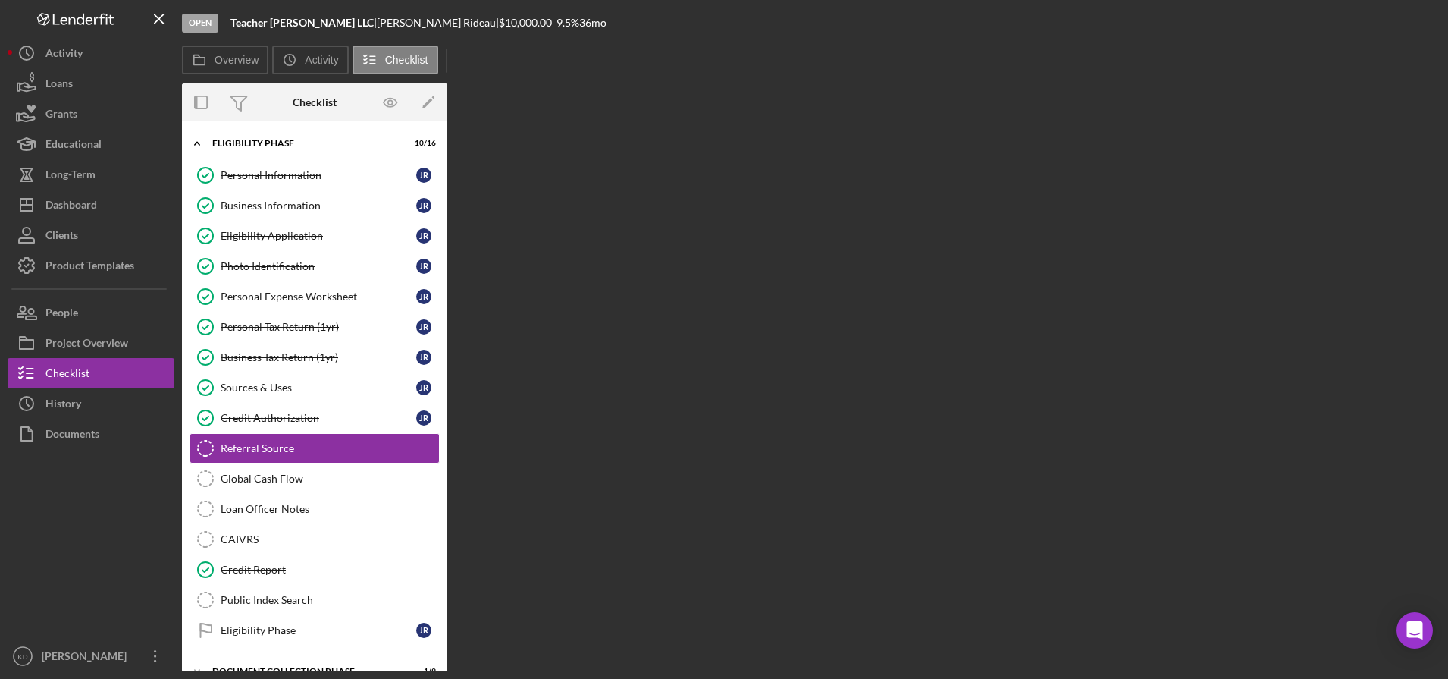
scroll to position [52, 0]
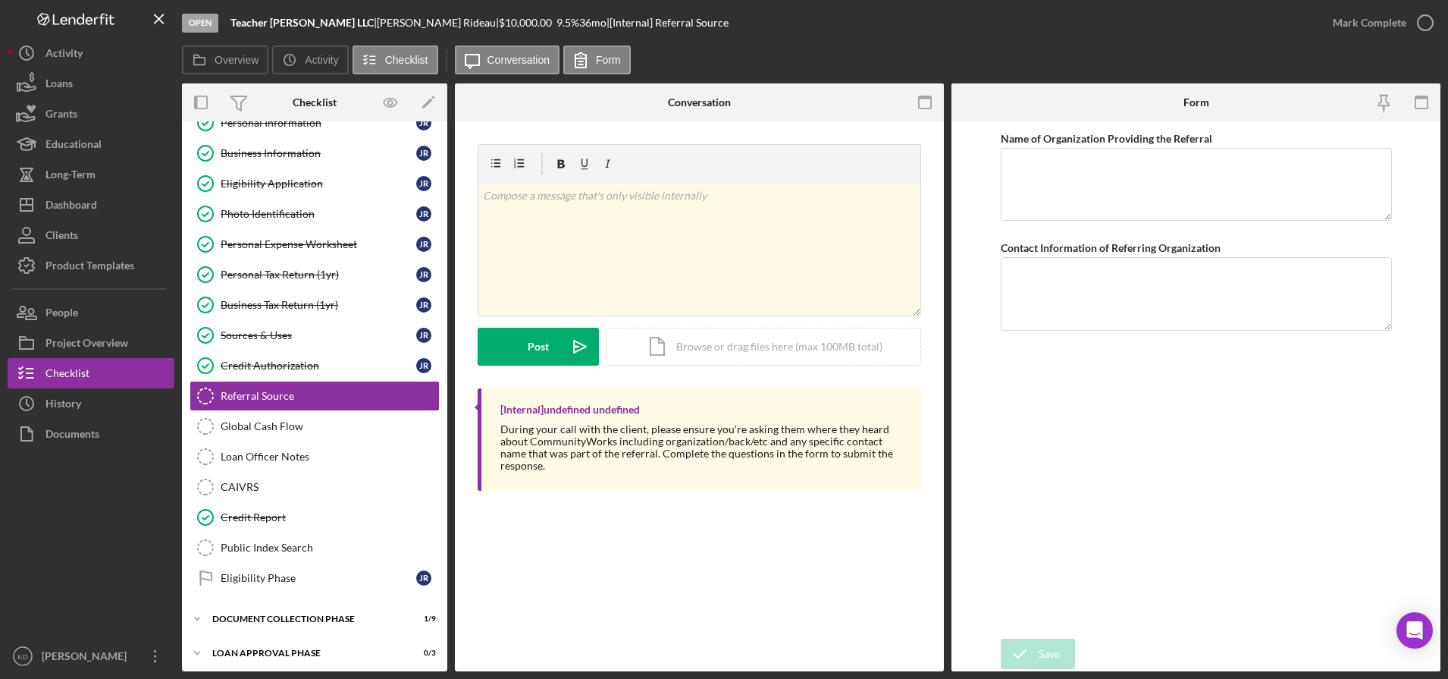
click at [60, 486] on div at bounding box center [91, 545] width 167 height 192
click at [33, 201] on polygon "button" at bounding box center [26, 205] width 12 height 12
